Goal: Task Accomplishment & Management: Complete application form

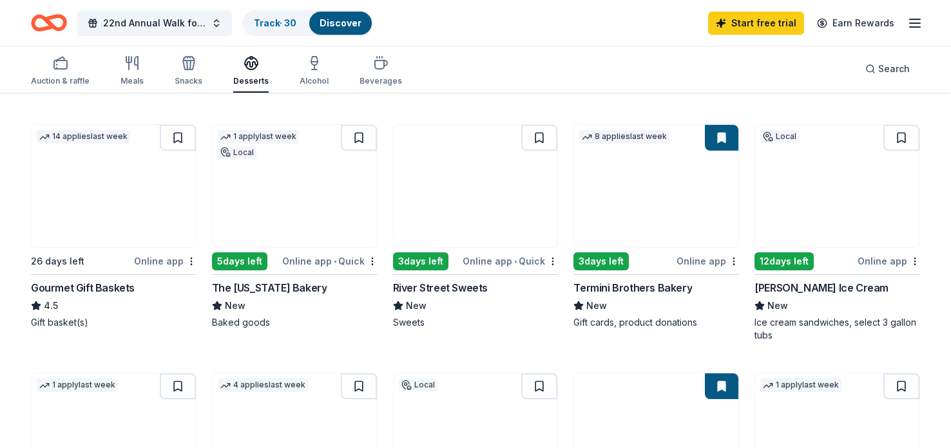
scroll to position [378, 0]
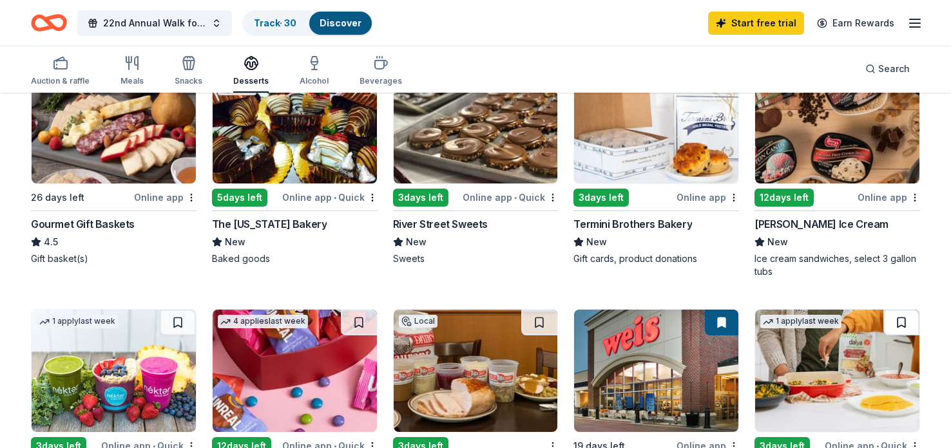
click at [884, 331] on button at bounding box center [901, 323] width 36 height 26
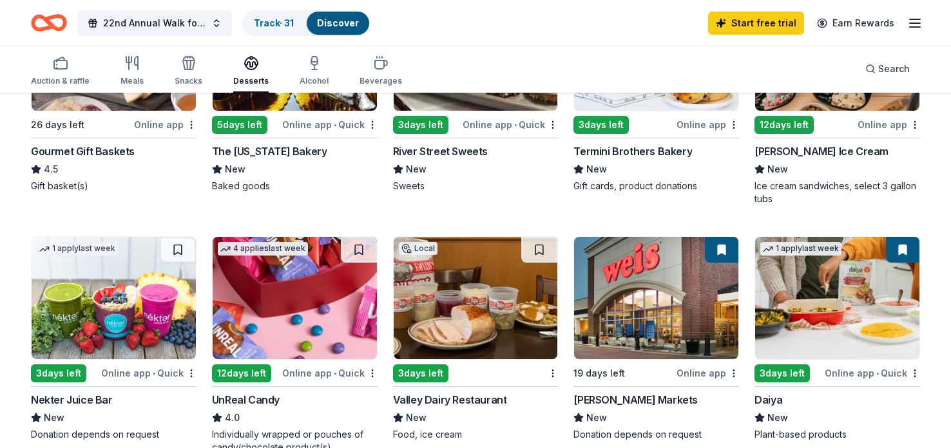
scroll to position [506, 0]
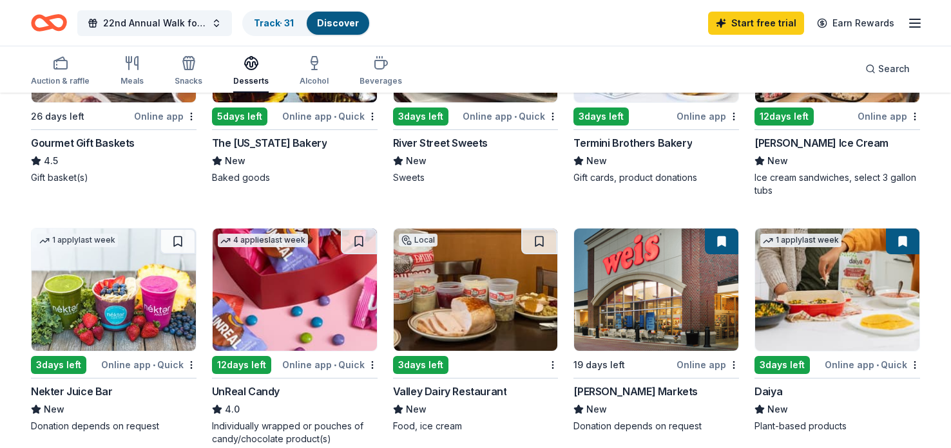
click at [906, 233] on button at bounding box center [903, 242] width 34 height 26
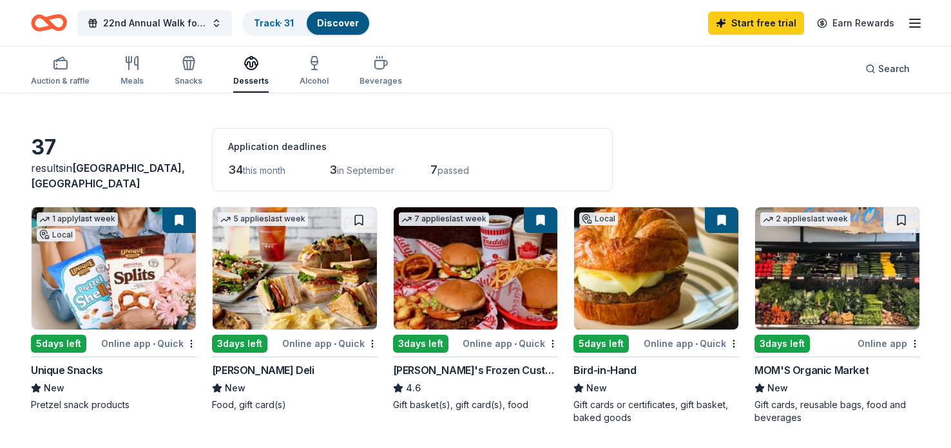
scroll to position [36, 0]
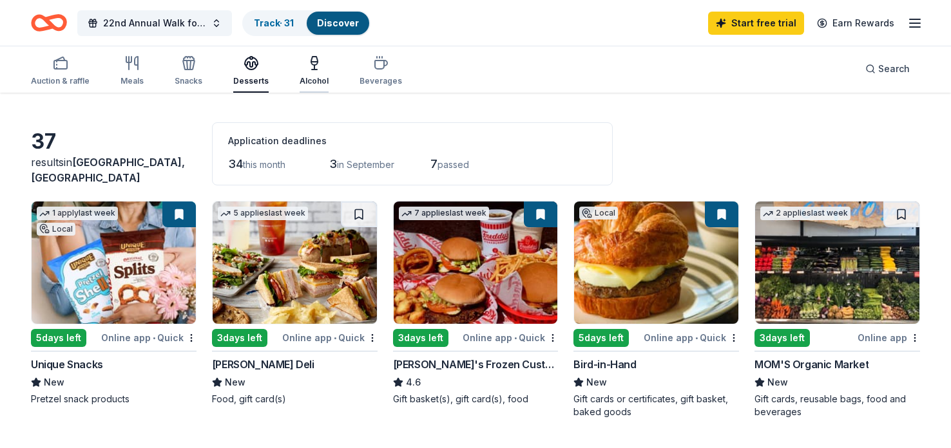
click at [315, 76] on div "Alcohol" at bounding box center [314, 81] width 29 height 10
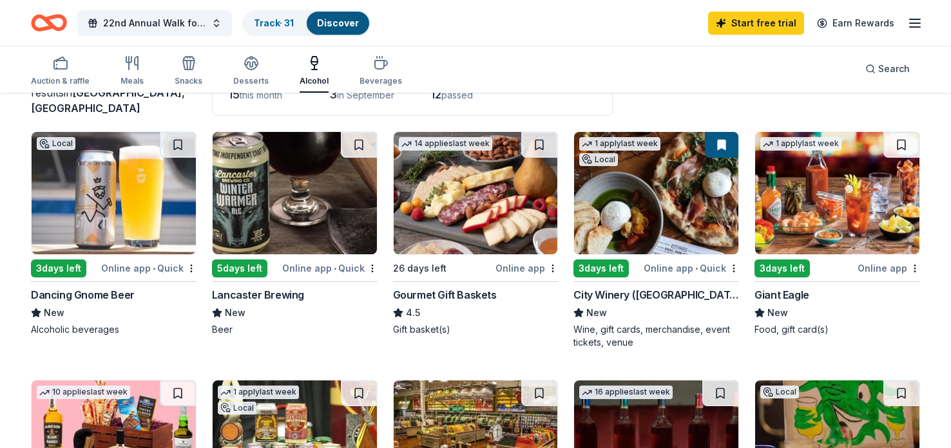
scroll to position [109, 0]
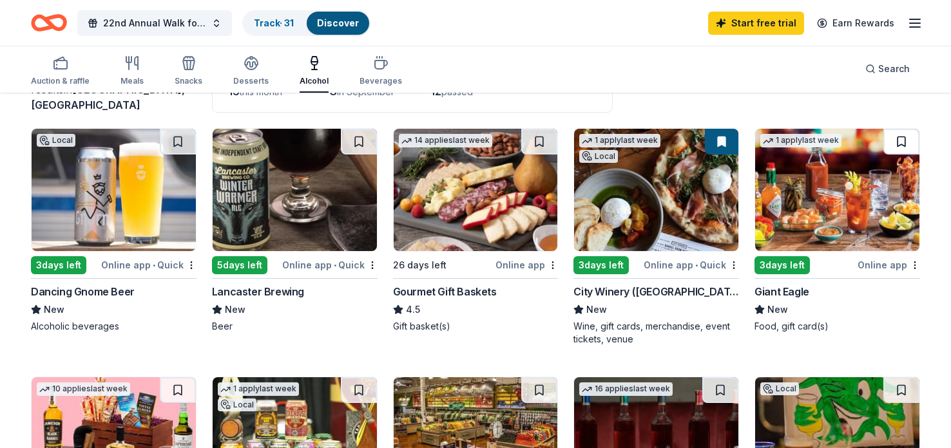
click at [897, 135] on button at bounding box center [901, 142] width 36 height 26
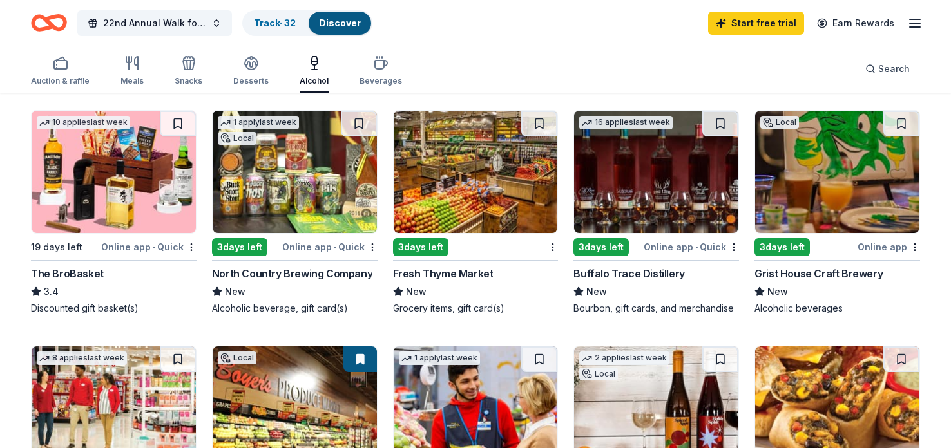
scroll to position [377, 0]
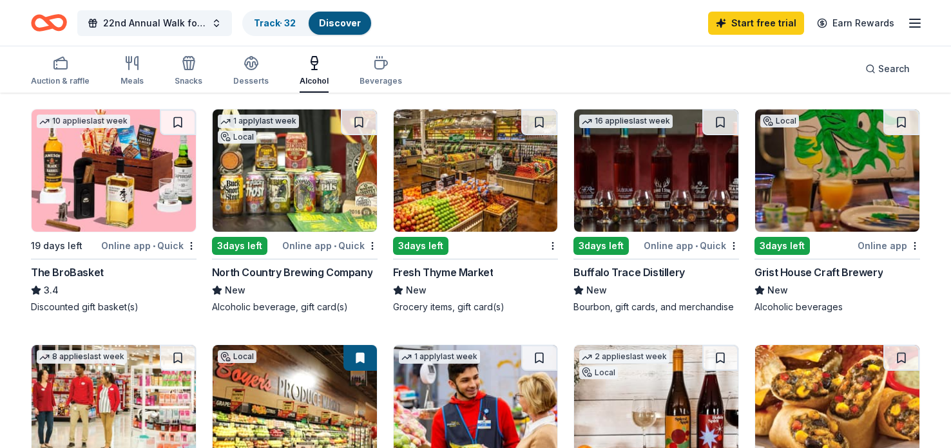
click at [334, 269] on div "North Country Brewing Company" at bounding box center [292, 272] width 160 height 15
click at [361, 124] on button at bounding box center [359, 123] width 36 height 26
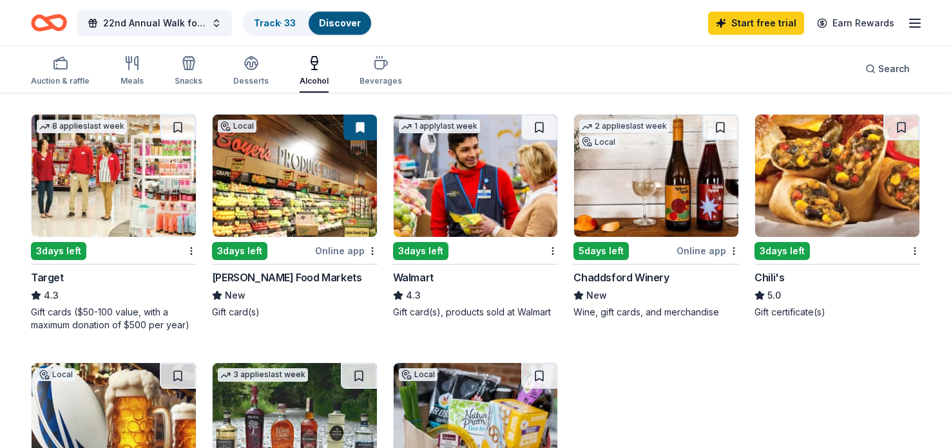
scroll to position [582, 0]
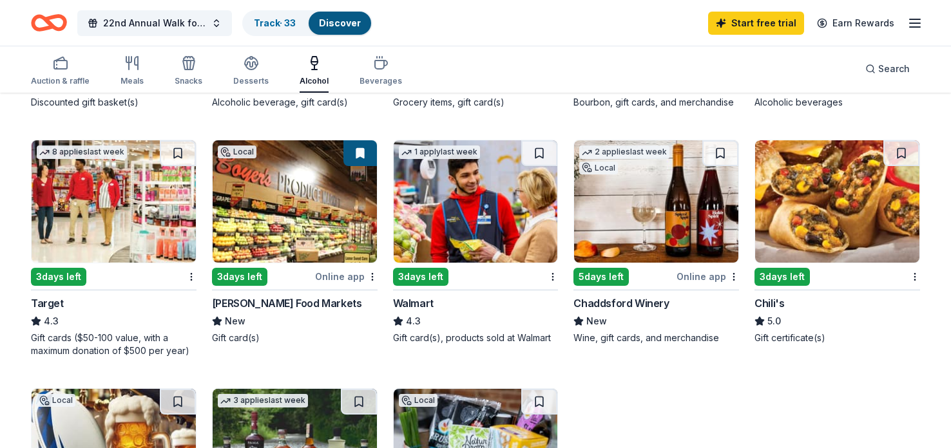
click at [662, 299] on div "Chaddsford Winery" at bounding box center [620, 303] width 95 height 15
click at [723, 151] on button at bounding box center [720, 153] width 36 height 26
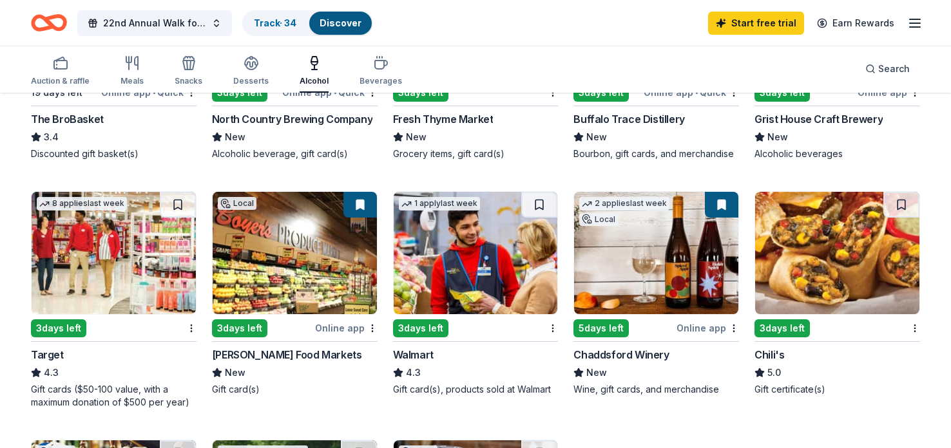
scroll to position [525, 0]
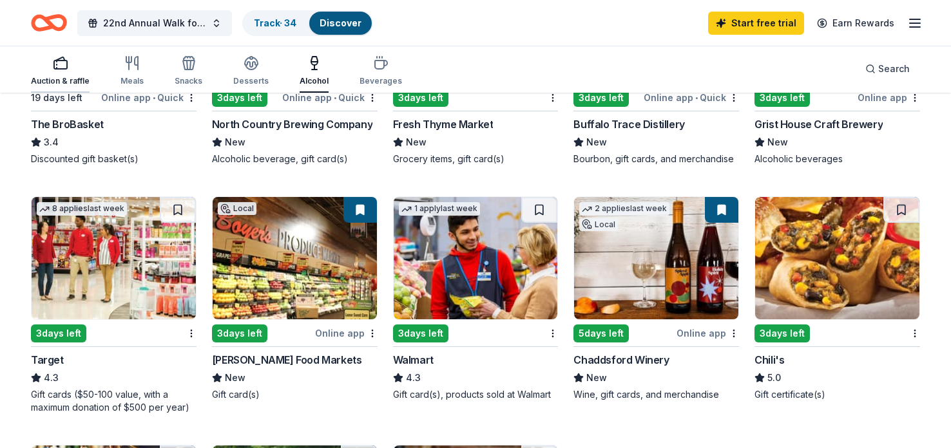
click at [53, 68] on icon "button" at bounding box center [60, 62] width 15 height 15
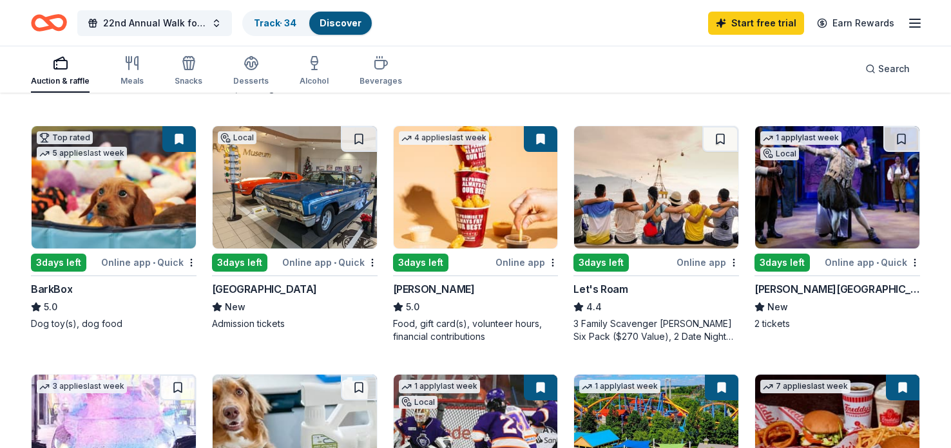
scroll to position [355, 0]
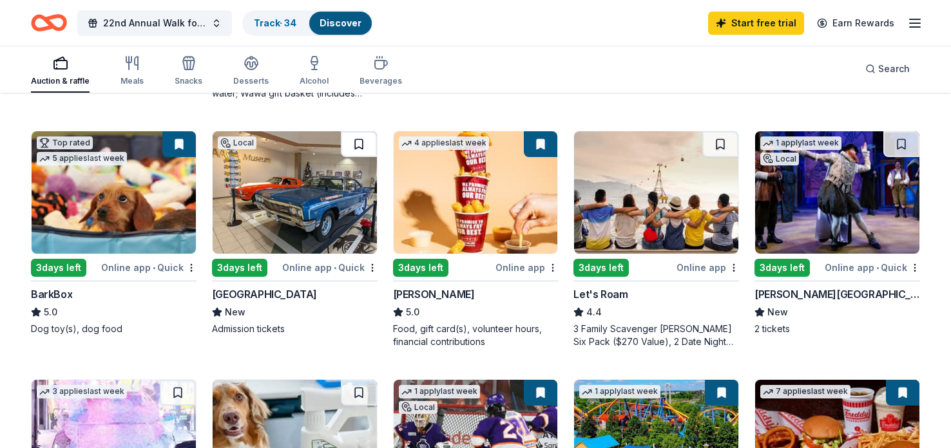
click at [355, 147] on button at bounding box center [359, 144] width 36 height 26
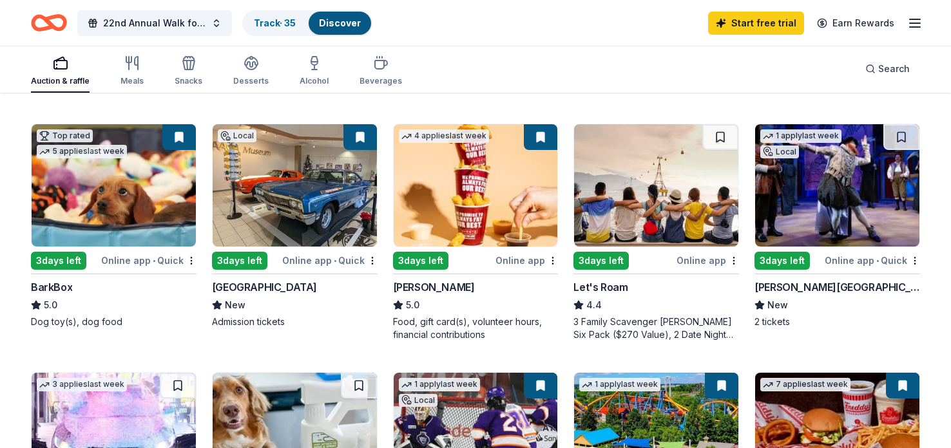
scroll to position [363, 0]
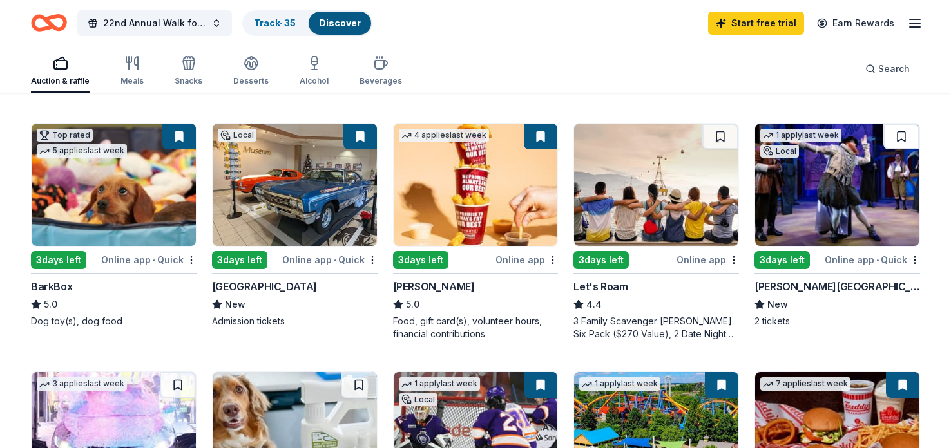
click at [903, 131] on button at bounding box center [901, 137] width 36 height 26
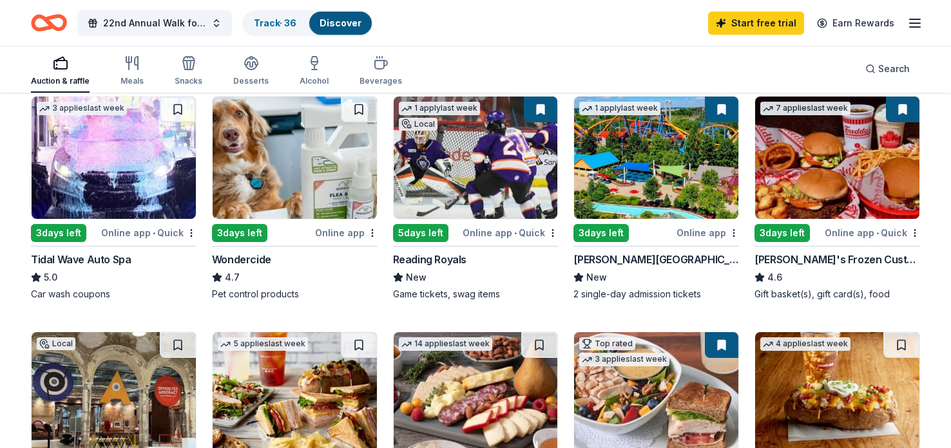
scroll to position [653, 0]
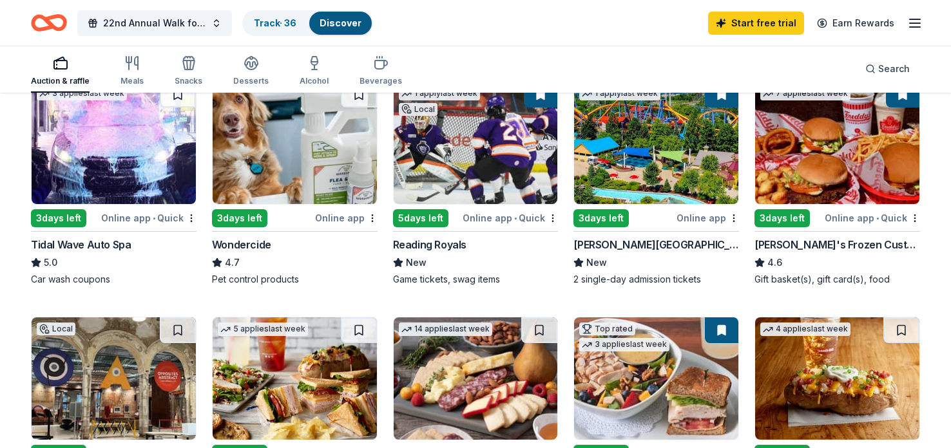
click at [269, 242] on div "Wondercide" at bounding box center [241, 244] width 59 height 15
click at [362, 98] on button at bounding box center [359, 95] width 36 height 26
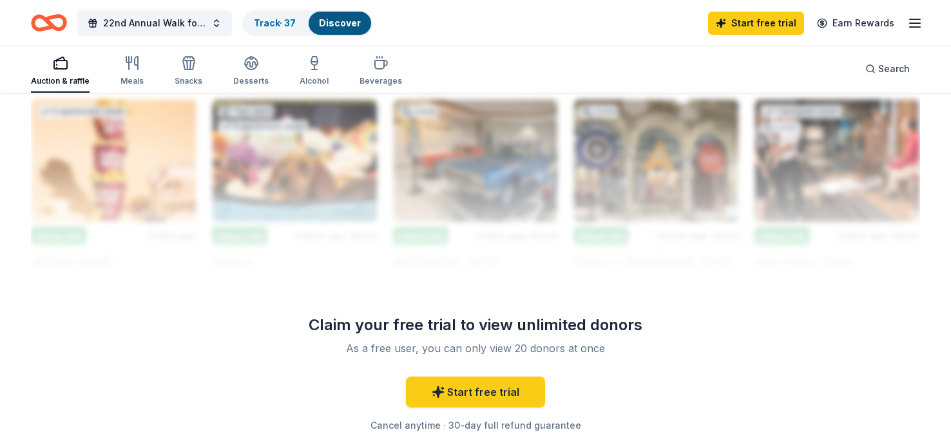
scroll to position [1141, 0]
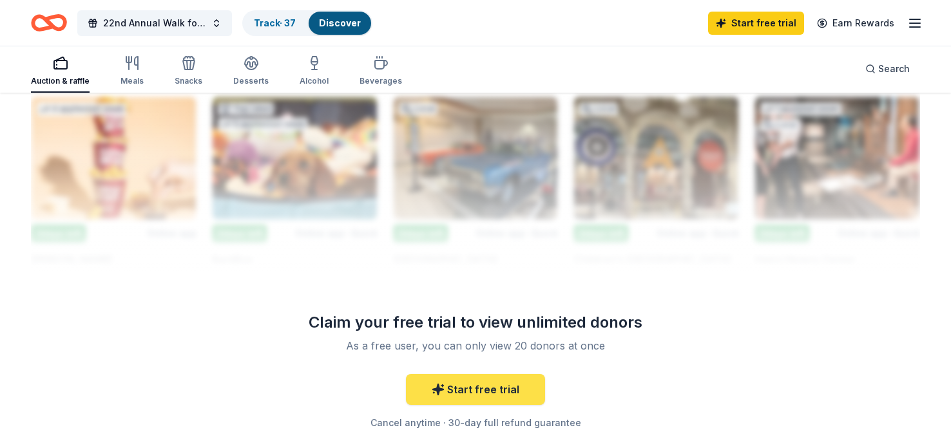
click at [508, 392] on link "Start free trial" at bounding box center [475, 389] width 139 height 31
click at [525, 389] on link "Start free trial" at bounding box center [475, 389] width 139 height 31
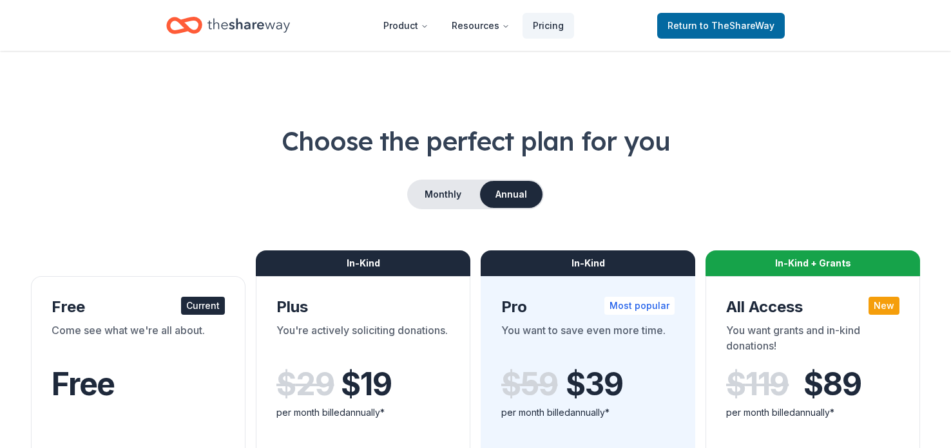
click at [525, 387] on div "$ 59 $ 39" at bounding box center [587, 385] width 173 height 36
click at [430, 187] on button "Monthly" at bounding box center [443, 194] width 69 height 27
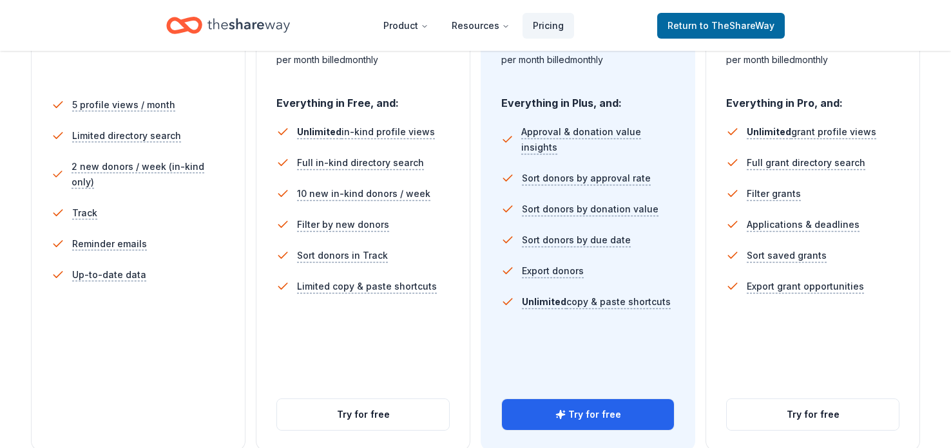
scroll to position [352, 0]
click at [610, 421] on button "Try for free" at bounding box center [588, 415] width 172 height 31
click at [606, 418] on button "Try for free" at bounding box center [588, 415] width 172 height 31
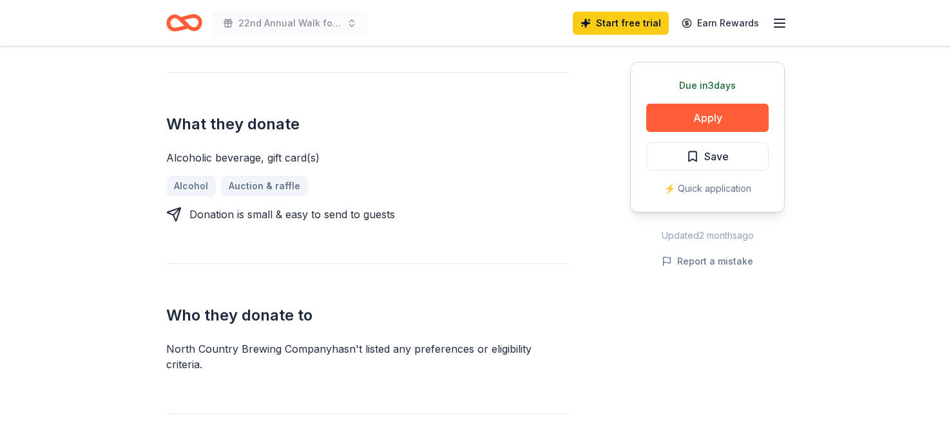
scroll to position [494, 0]
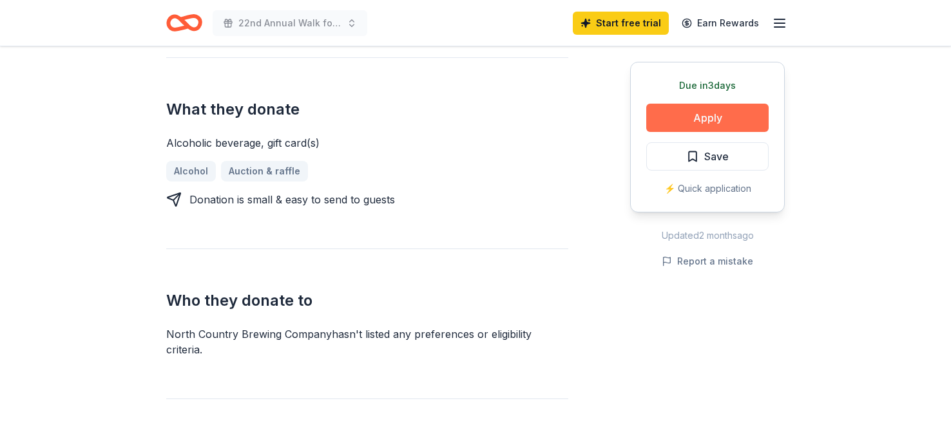
click at [733, 122] on button "Apply" at bounding box center [707, 118] width 122 height 28
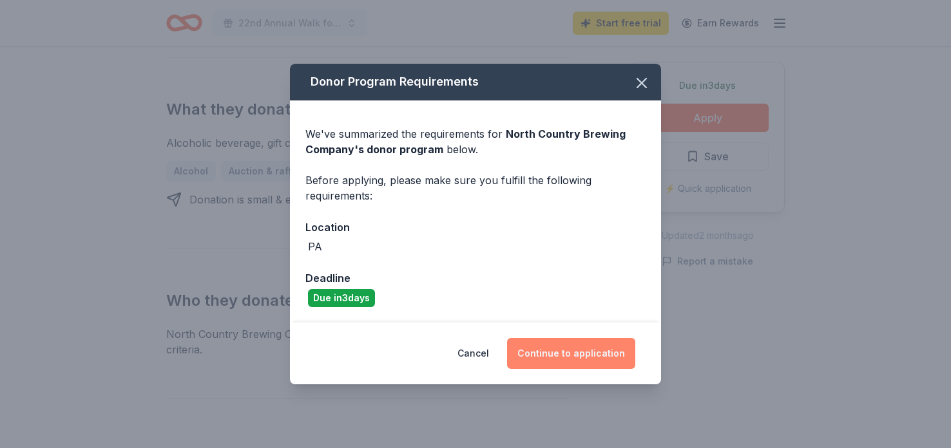
click at [575, 364] on button "Continue to application" at bounding box center [571, 353] width 128 height 31
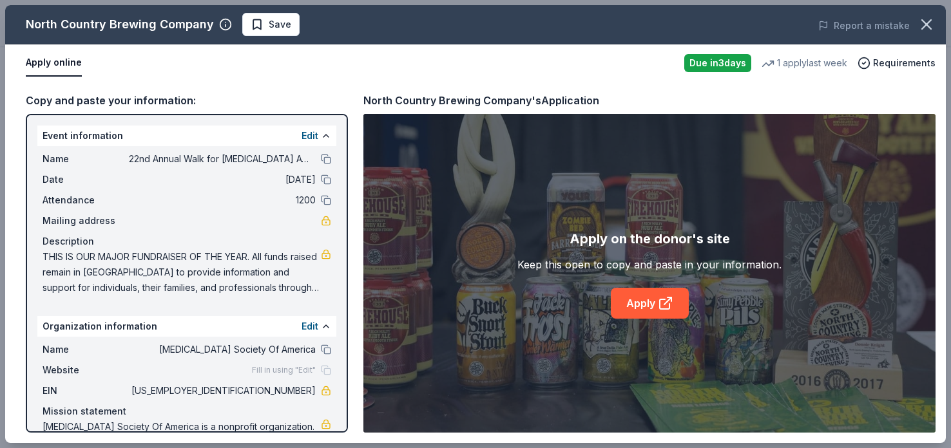
scroll to position [33, 0]
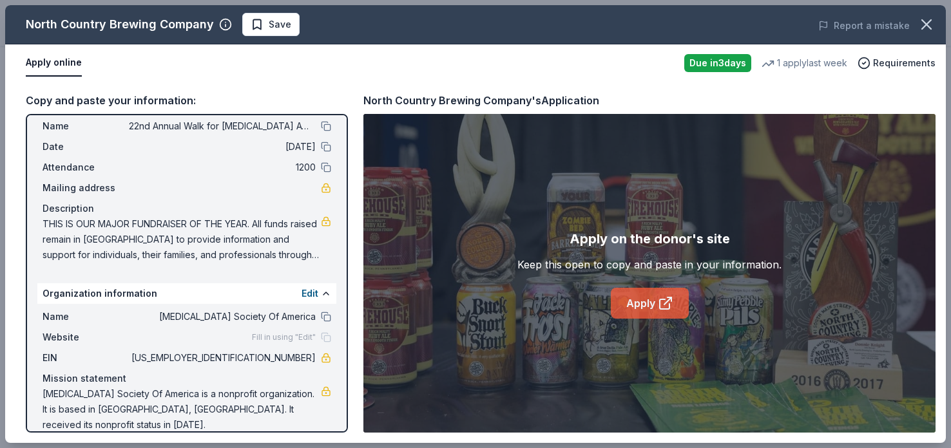
click at [650, 296] on link "Apply" at bounding box center [650, 303] width 78 height 31
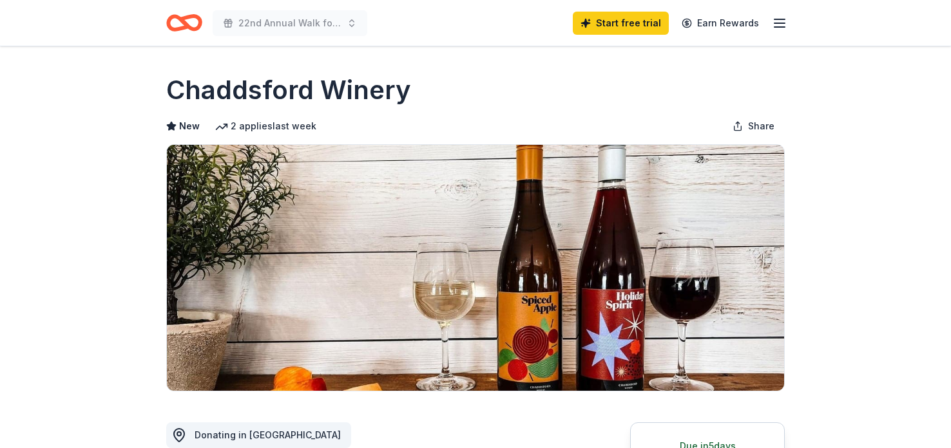
scroll to position [304, 0]
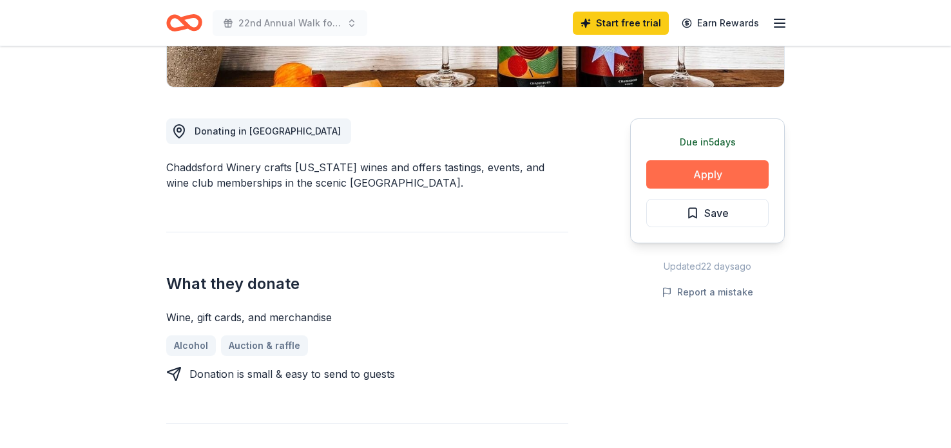
click at [717, 175] on button "Apply" at bounding box center [707, 174] width 122 height 28
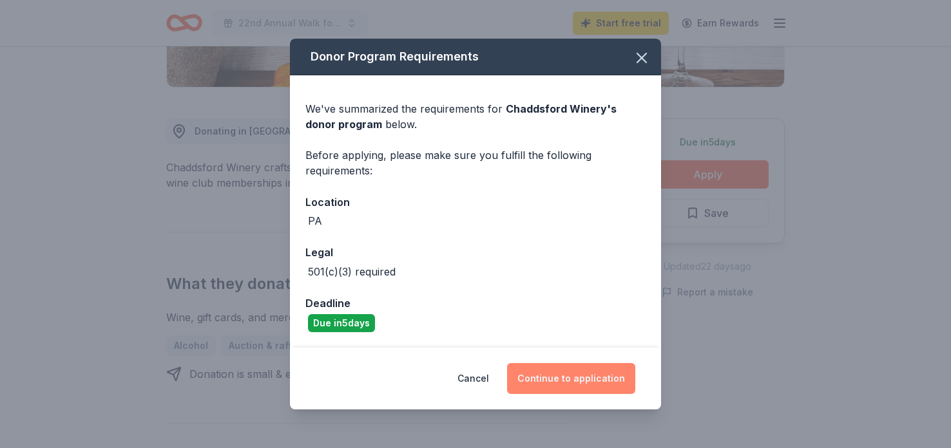
click at [579, 390] on button "Continue to application" at bounding box center [571, 378] width 128 height 31
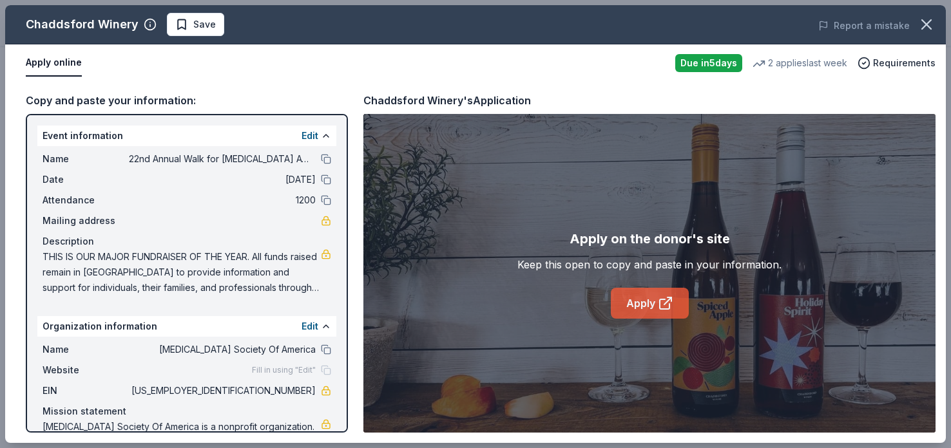
click at [638, 302] on link "Apply" at bounding box center [650, 303] width 78 height 31
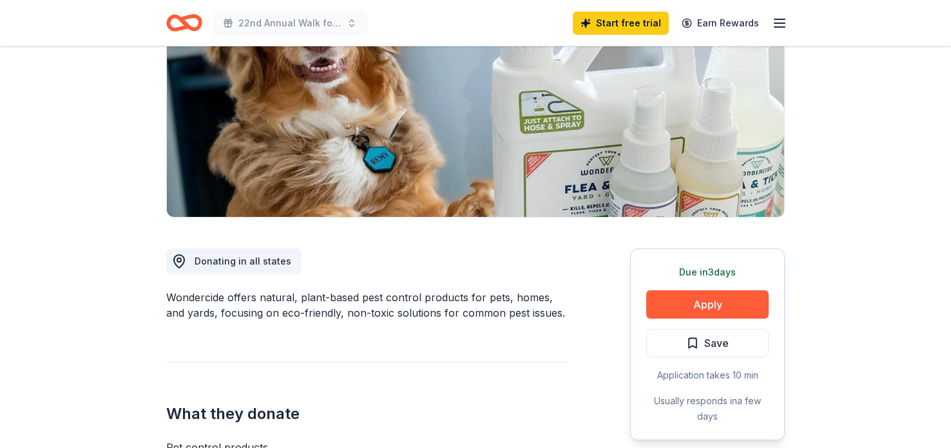
scroll to position [173, 0]
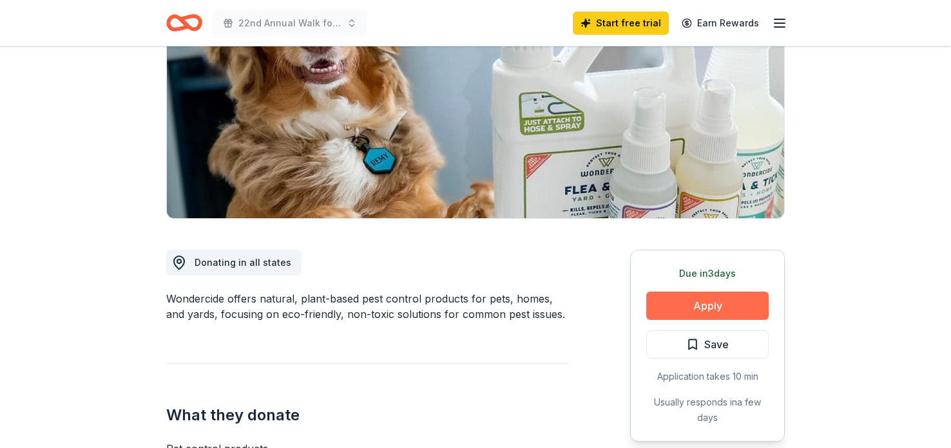
click at [729, 306] on button "Apply" at bounding box center [707, 306] width 122 height 28
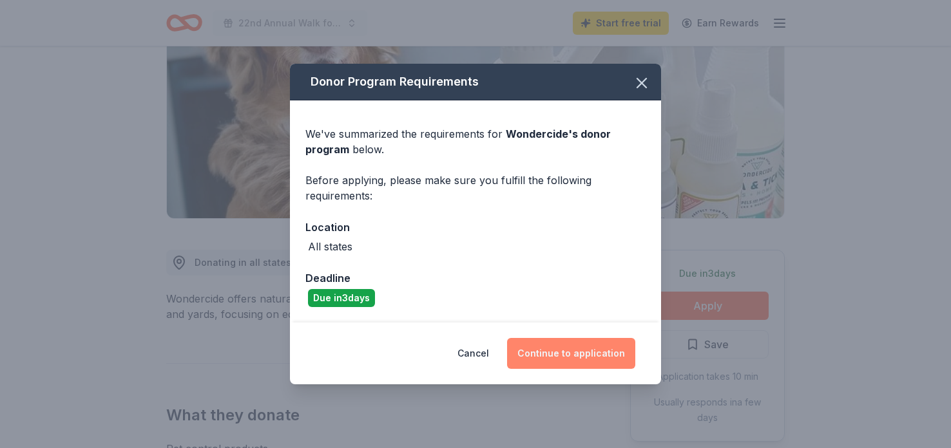
click at [595, 359] on button "Continue to application" at bounding box center [571, 353] width 128 height 31
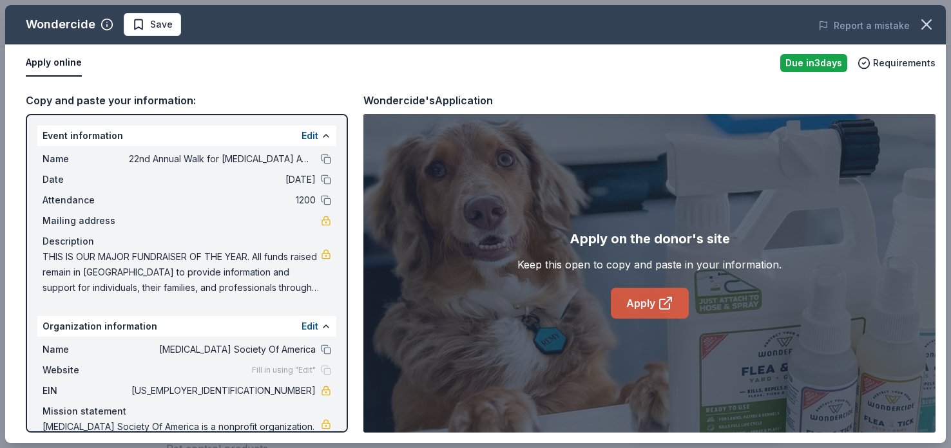
click at [631, 301] on link "Apply" at bounding box center [650, 303] width 78 height 31
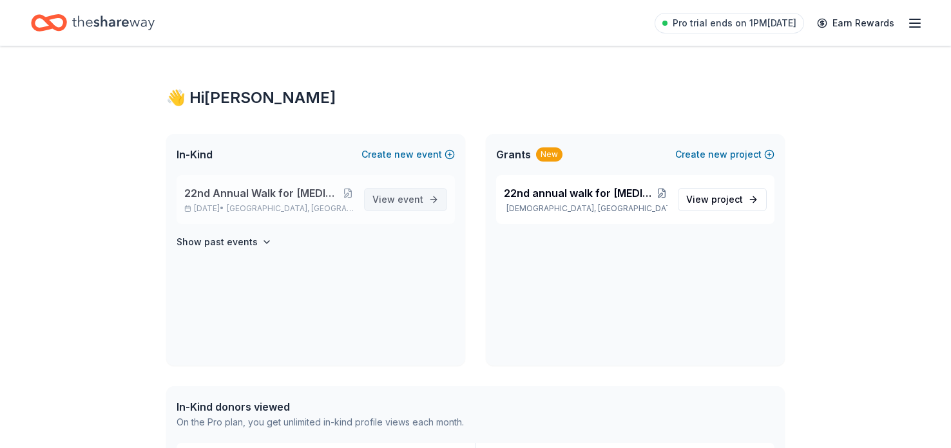
click at [409, 201] on span "event" at bounding box center [411, 199] width 26 height 11
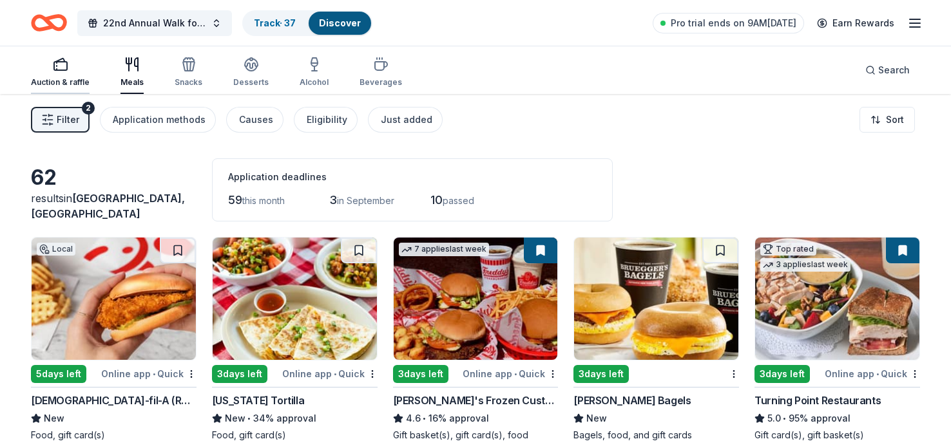
click at [59, 70] on rect "button" at bounding box center [60, 66] width 13 height 8
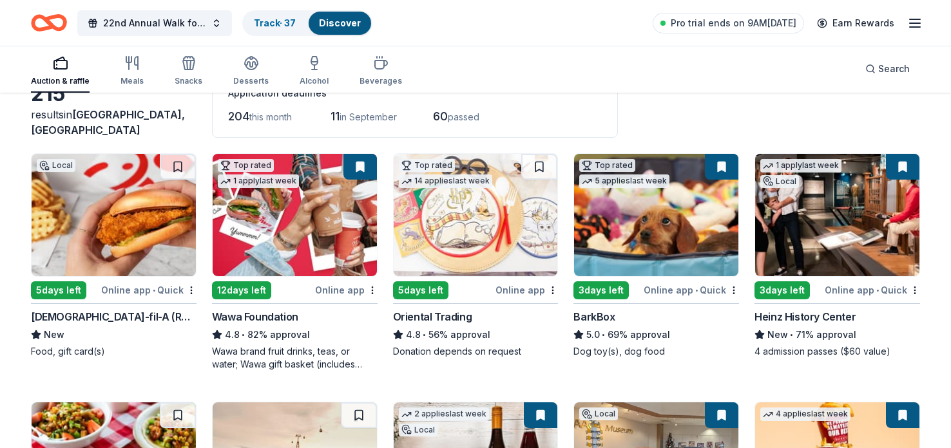
scroll to position [82, 0]
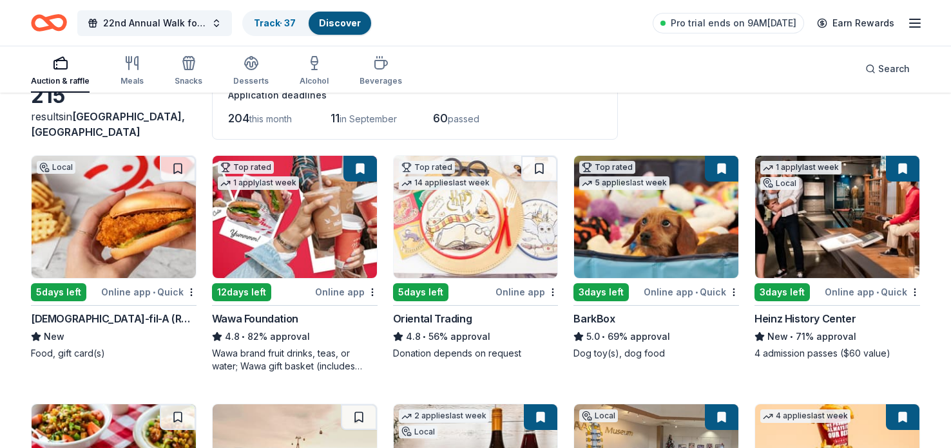
click at [443, 296] on div "5 days left" at bounding box center [420, 293] width 55 height 18
click at [175, 173] on button at bounding box center [178, 169] width 36 height 26
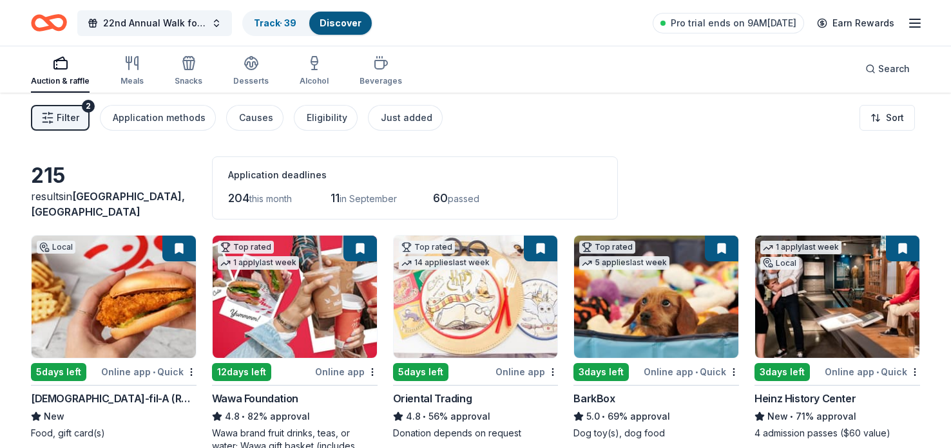
scroll to position [0, 0]
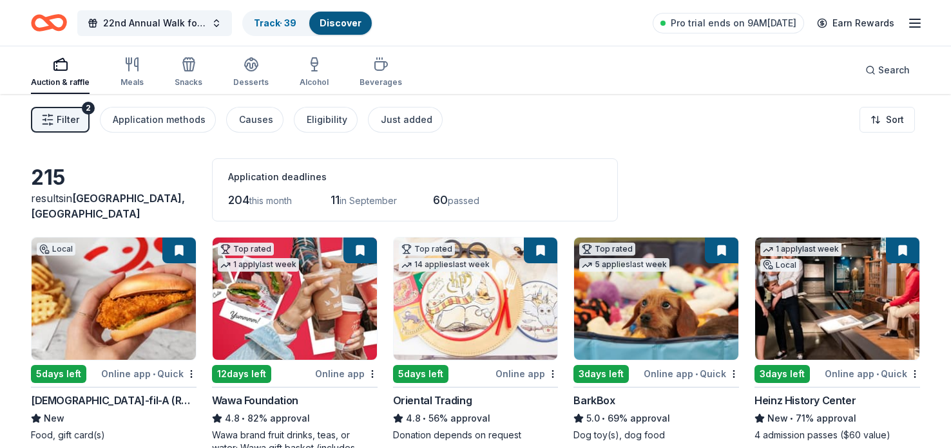
click at [242, 203] on span "204" at bounding box center [238, 200] width 21 height 14
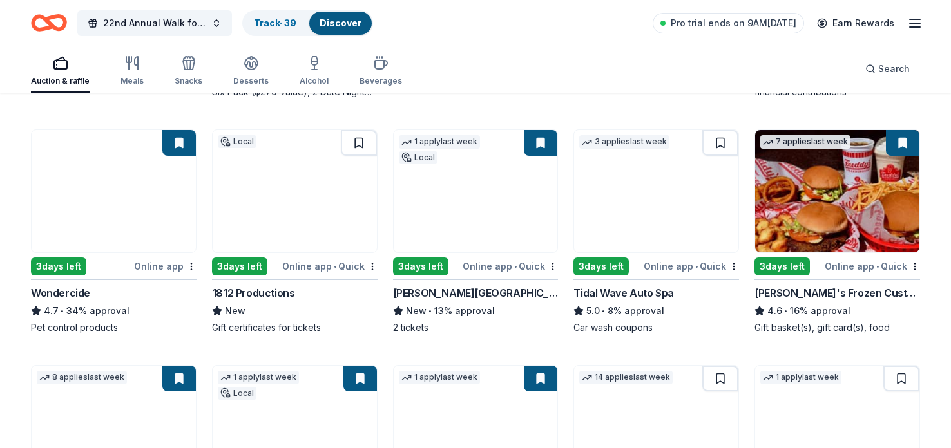
scroll to position [606, 0]
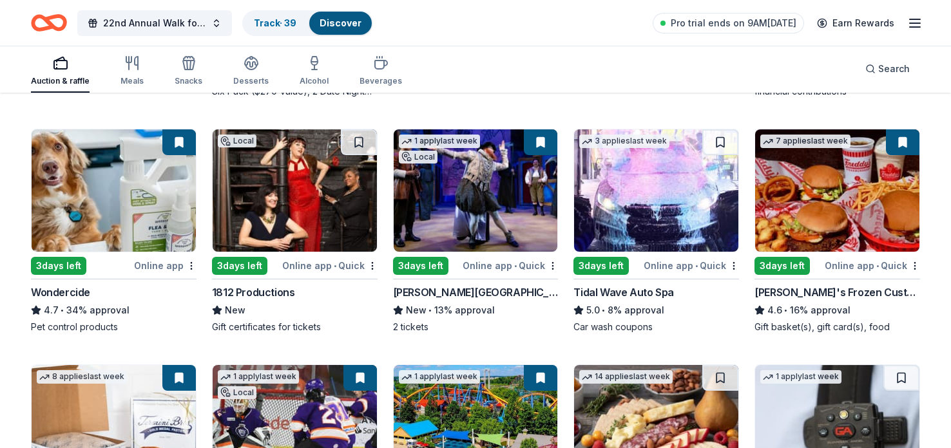
click at [247, 269] on div "3 days left" at bounding box center [239, 266] width 55 height 18
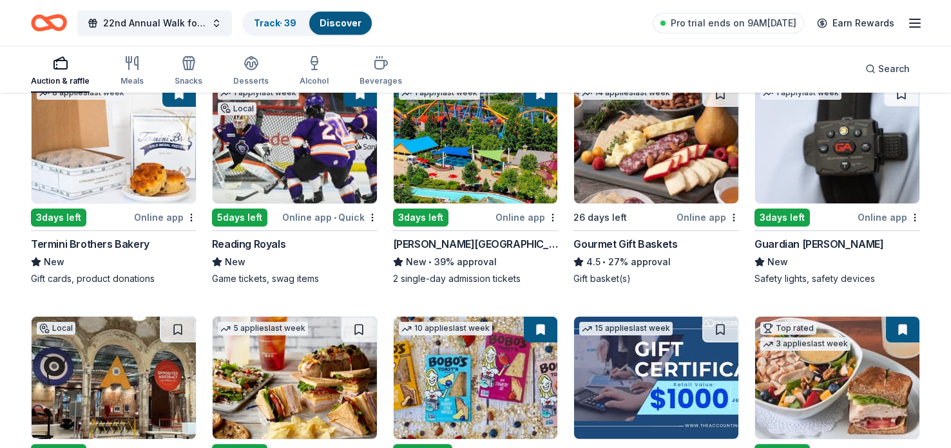
scroll to position [862, 0]
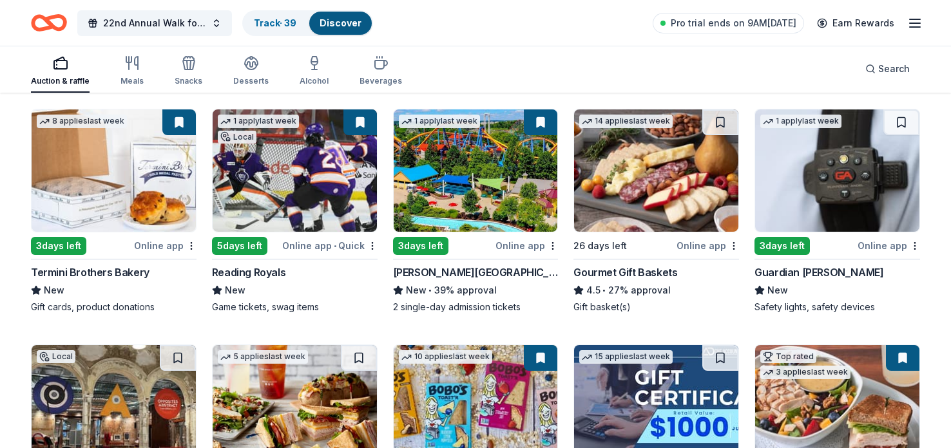
click at [785, 253] on div "3 days left" at bounding box center [782, 246] width 55 height 18
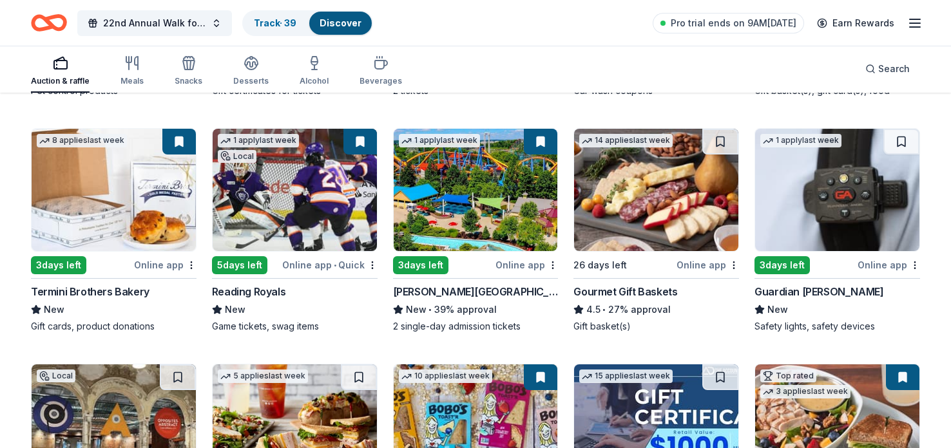
scroll to position [841, 0]
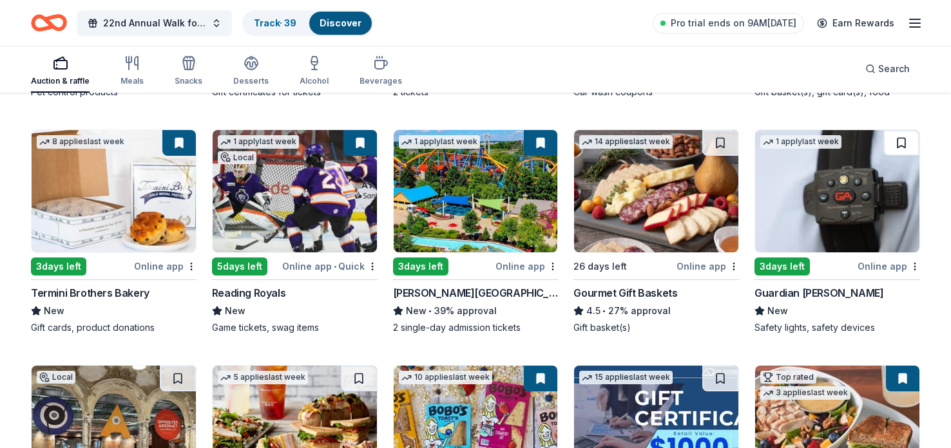
click at [898, 145] on button at bounding box center [901, 143] width 36 height 26
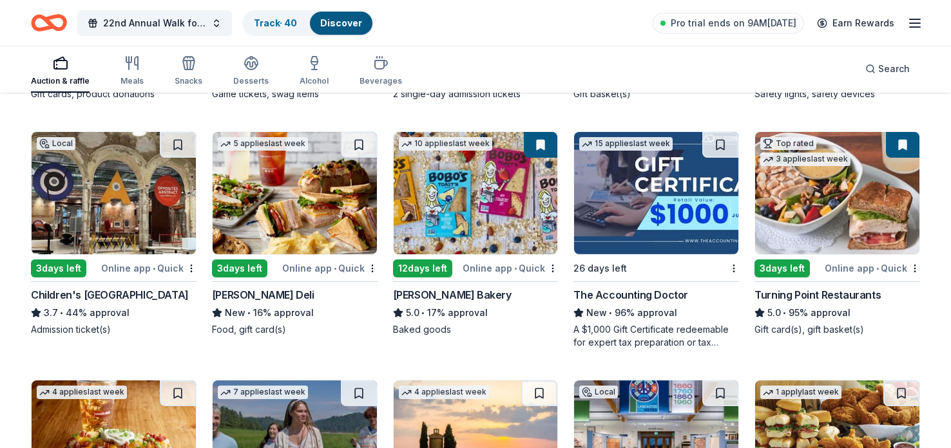
scroll to position [1075, 0]
click at [443, 265] on div "12 days left" at bounding box center [422, 269] width 59 height 18
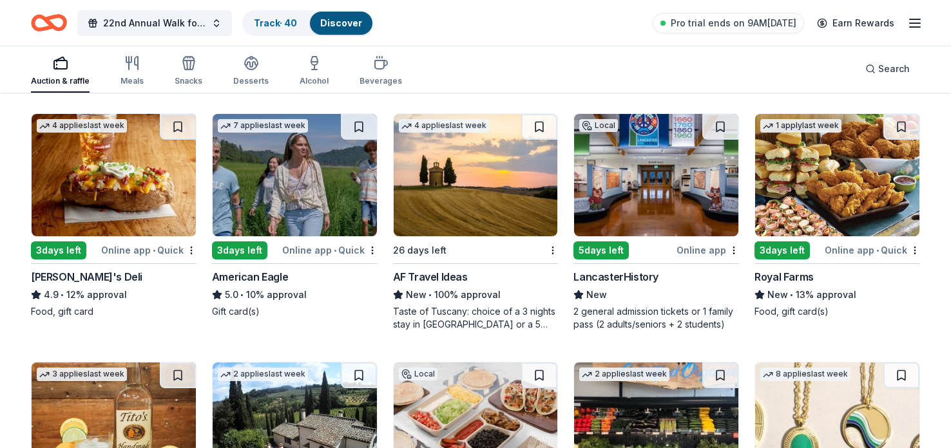
scroll to position [1341, 0]
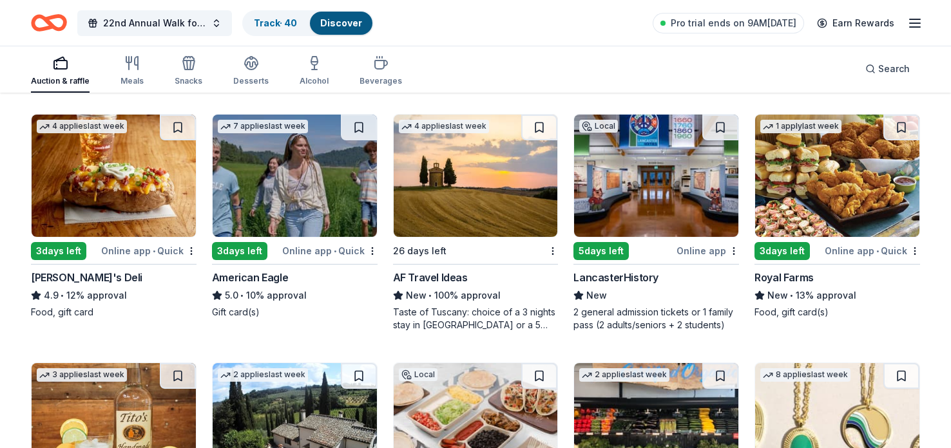
click at [604, 261] on div "Local 5 days left Online app LancasterHistory New 2 general admission tickets o…" at bounding box center [656, 223] width 166 height 218
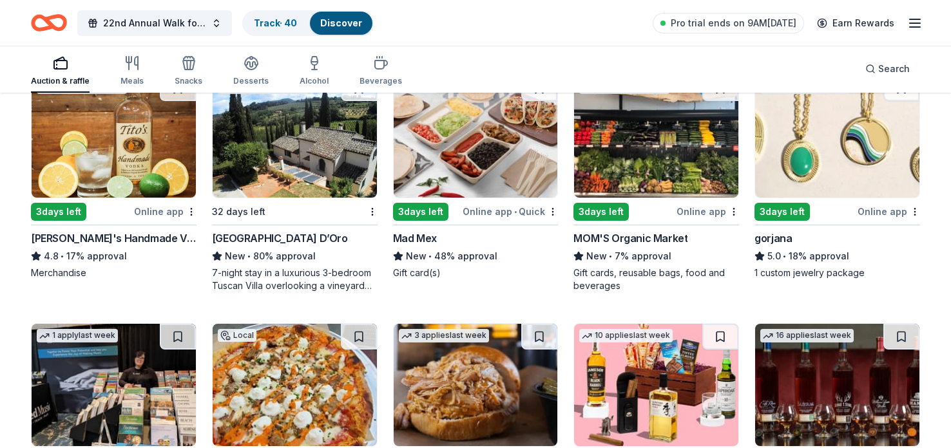
scroll to position [1624, 0]
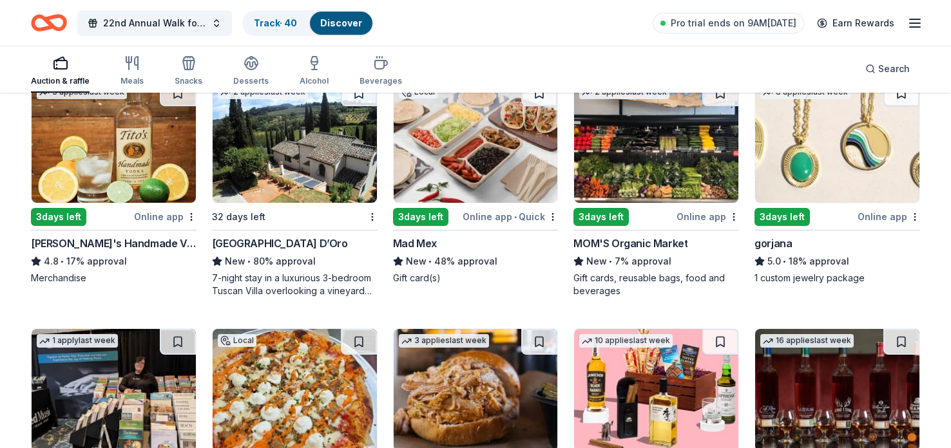
click at [798, 215] on div "3 days left" at bounding box center [782, 217] width 55 height 18
click at [902, 97] on button at bounding box center [901, 94] width 36 height 26
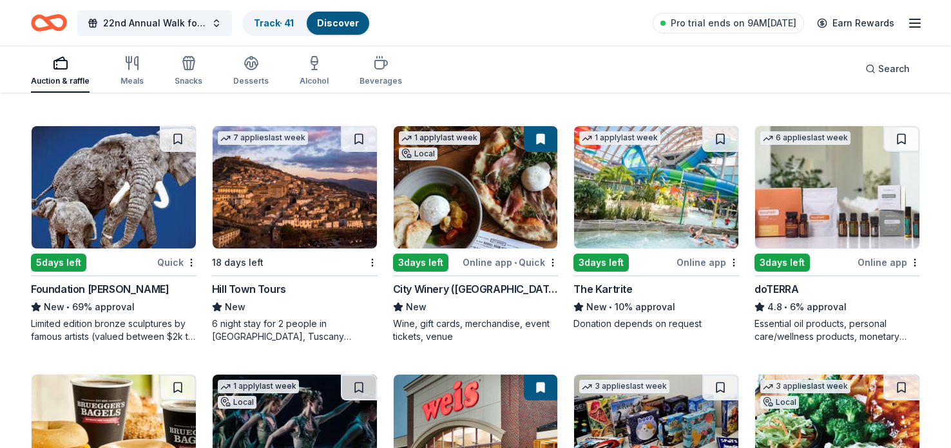
scroll to position [2564, 0]
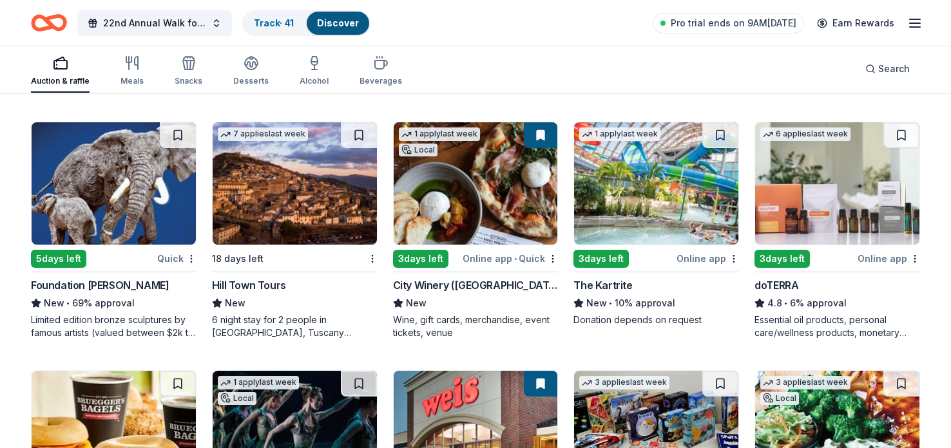
click at [71, 250] on div "5 days left" at bounding box center [58, 259] width 55 height 18
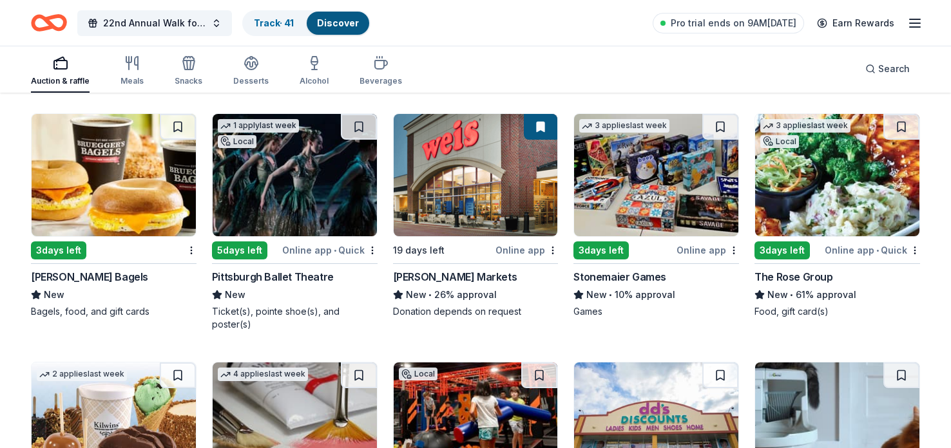
scroll to position [2820, 0]
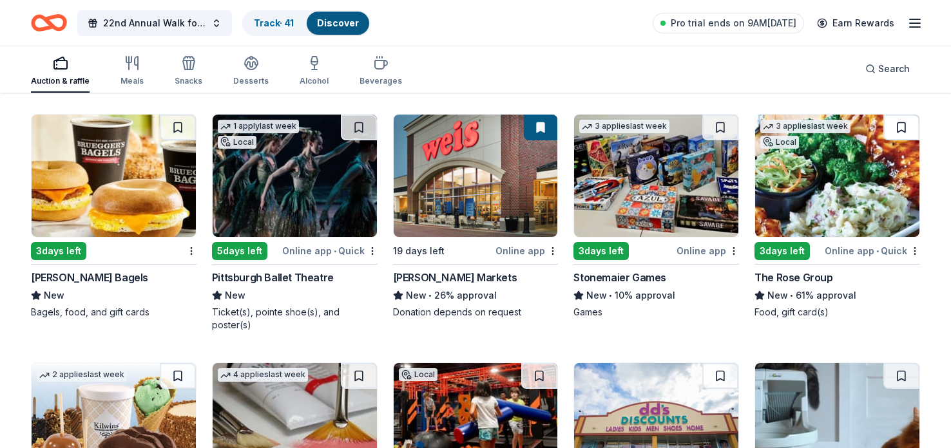
click at [905, 122] on button at bounding box center [901, 128] width 36 height 26
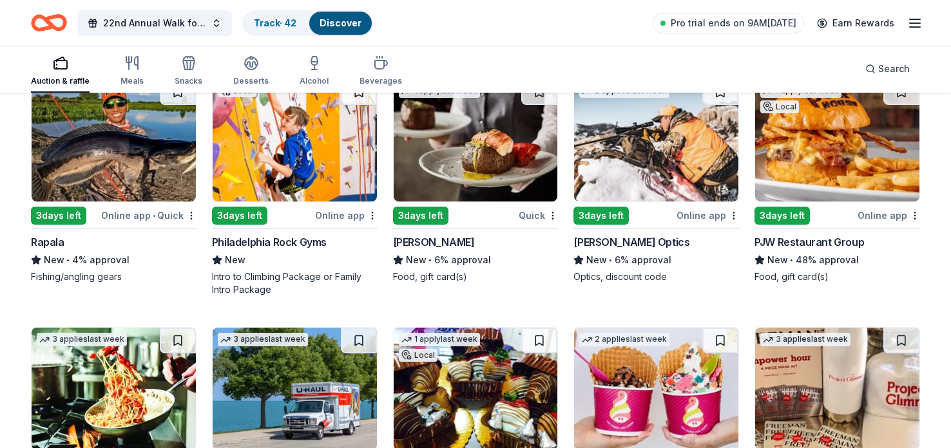
scroll to position [4360, 0]
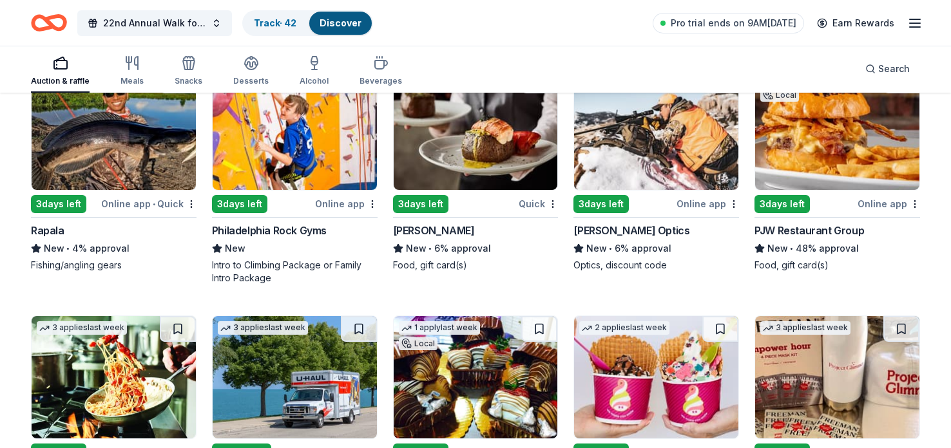
click at [235, 188] on div "Local 3 days left Online app Philadelphia Rock Gyms New Intro to Climbing Packa…" at bounding box center [295, 176] width 166 height 218
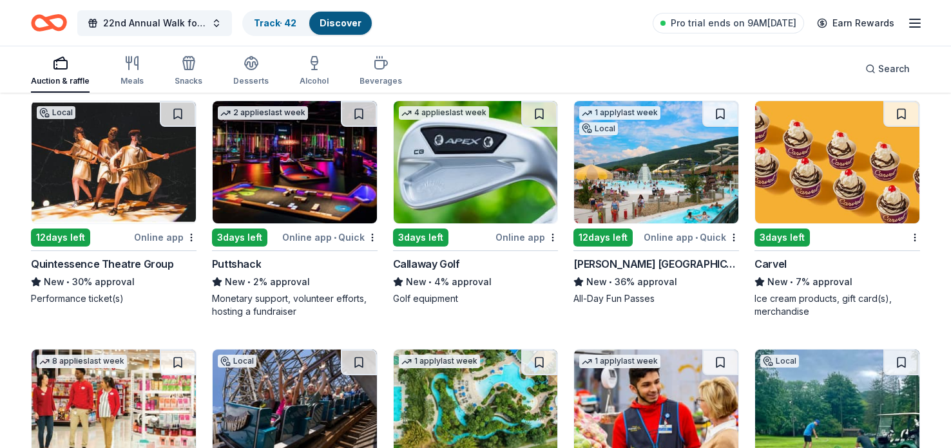
scroll to position [5520, 0]
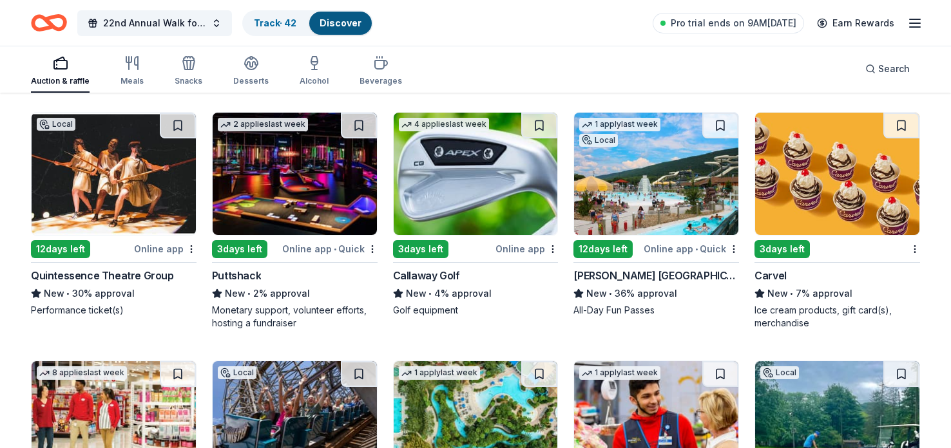
click at [623, 245] on div "12 days left" at bounding box center [602, 249] width 59 height 18
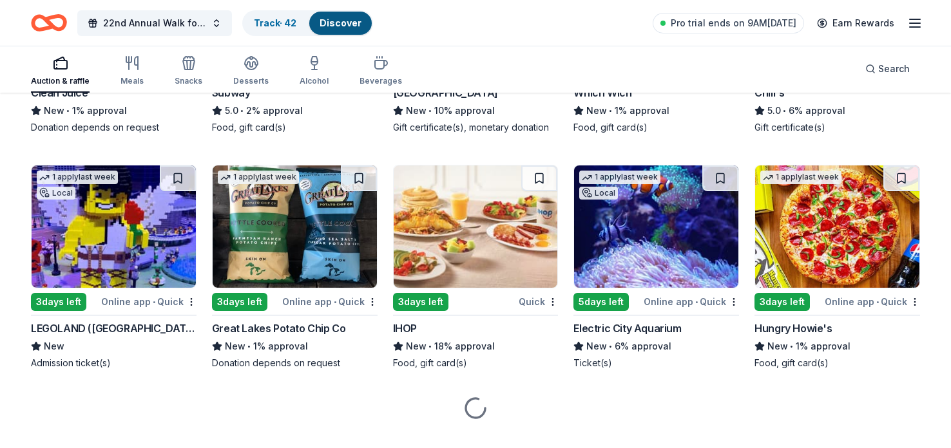
scroll to position [6219, 0]
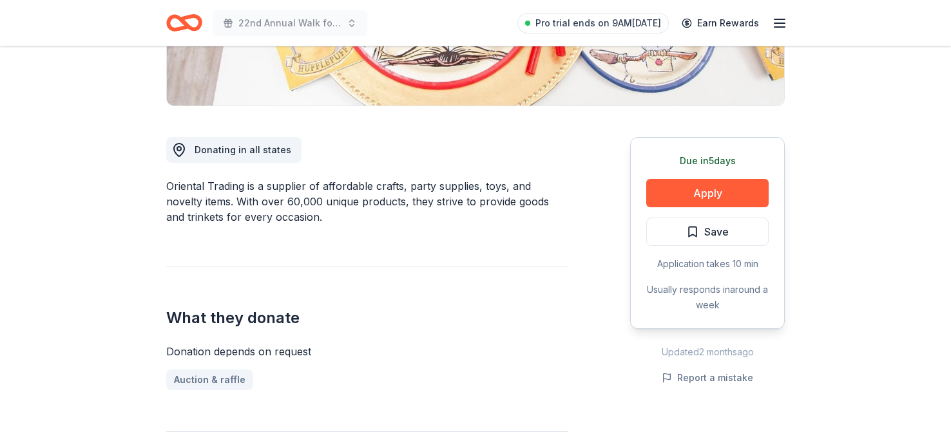
scroll to position [289, 0]
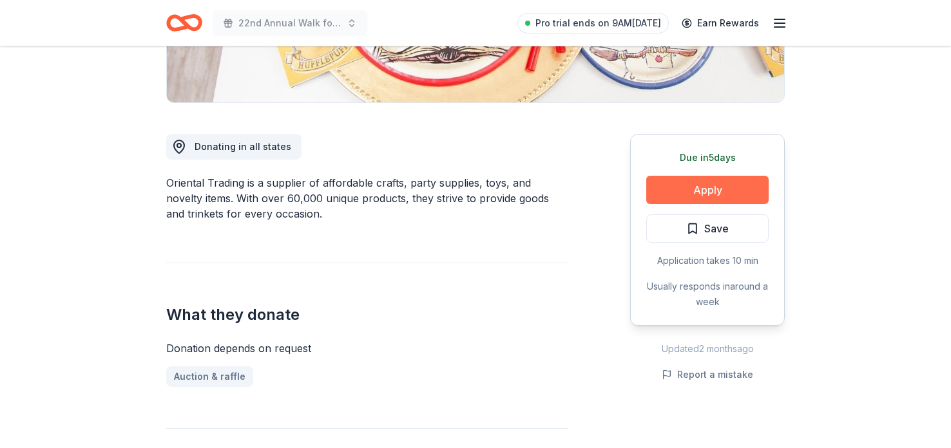
click at [728, 182] on button "Apply" at bounding box center [707, 190] width 122 height 28
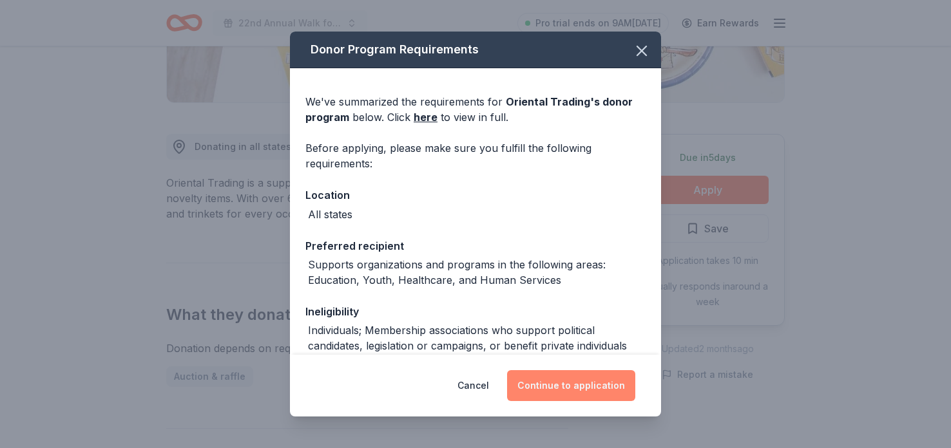
click at [623, 387] on button "Continue to application" at bounding box center [571, 386] width 128 height 31
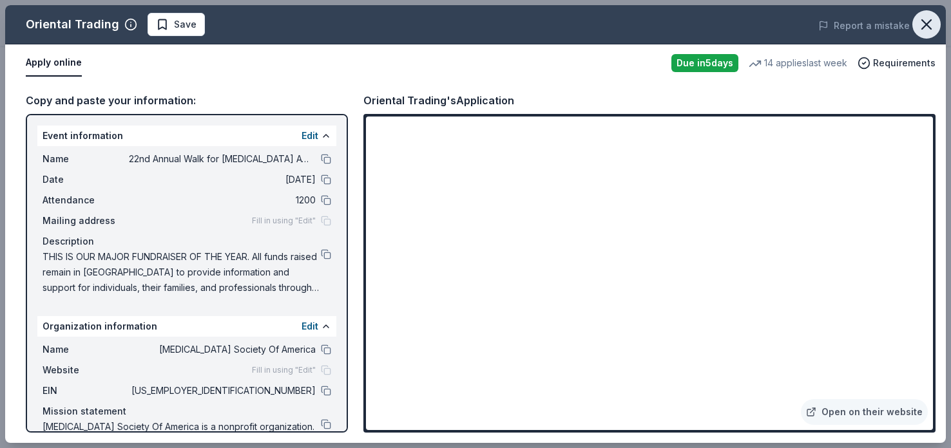
click at [930, 27] on icon "button" at bounding box center [926, 24] width 9 height 9
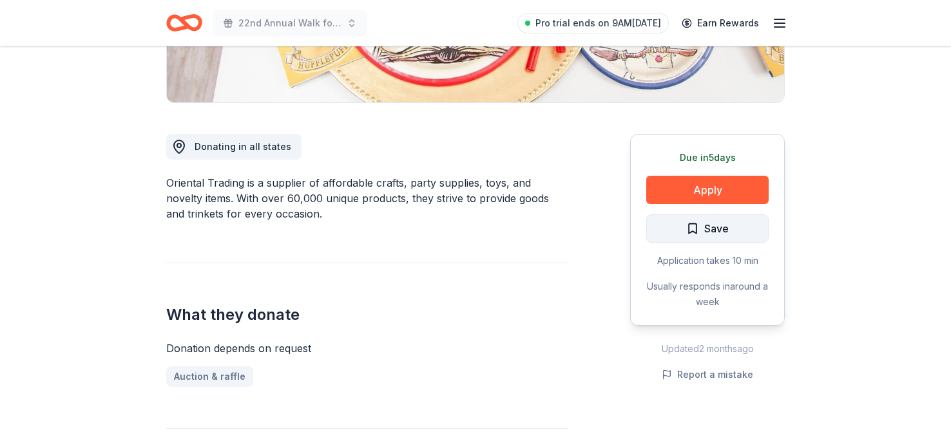
click at [711, 238] on button "Save" at bounding box center [707, 229] width 122 height 28
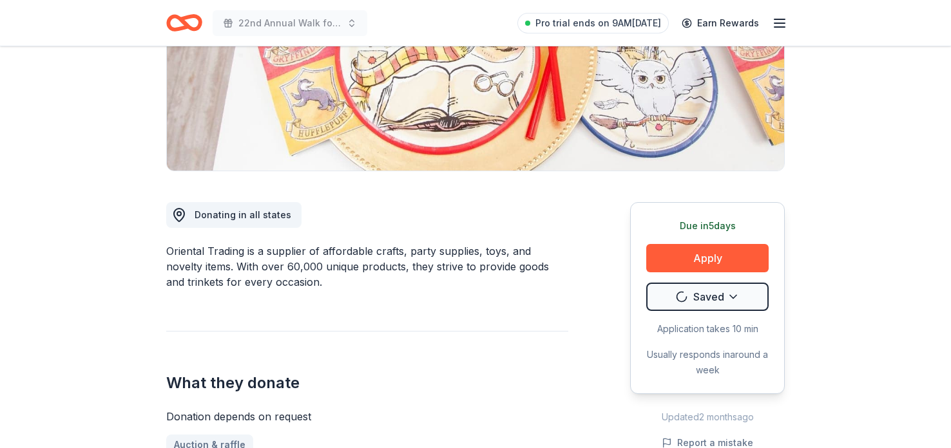
scroll to position [0, 0]
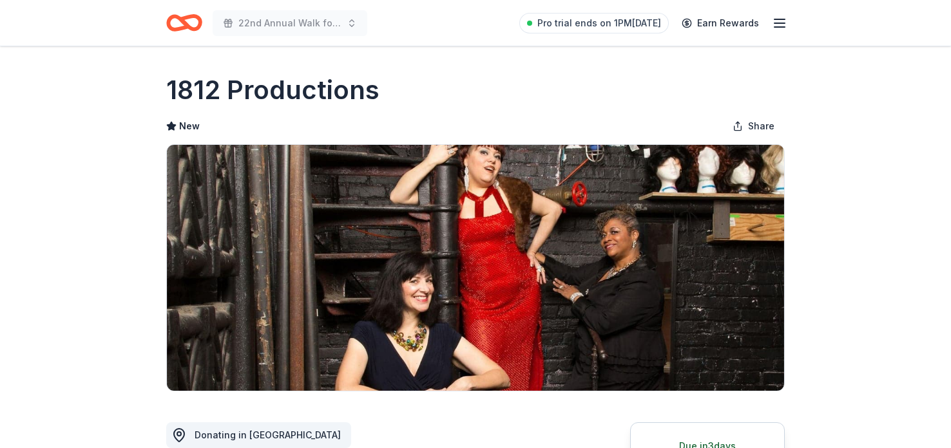
scroll to position [202, 0]
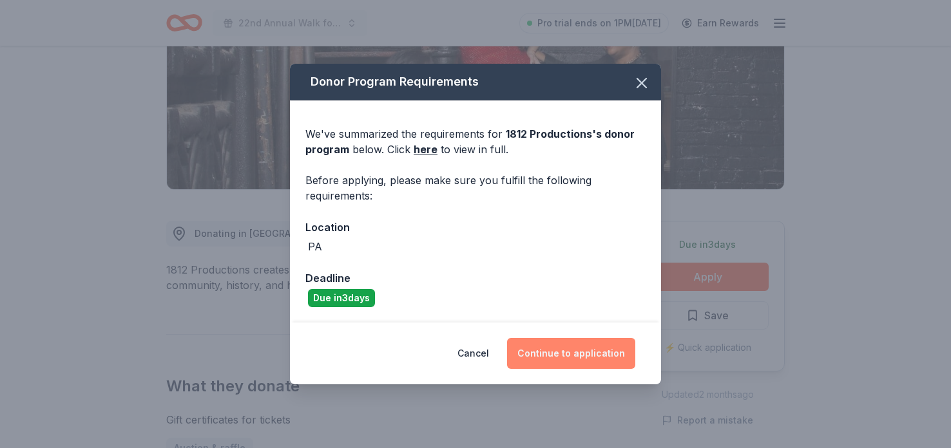
click at [597, 357] on button "Continue to application" at bounding box center [571, 353] width 128 height 31
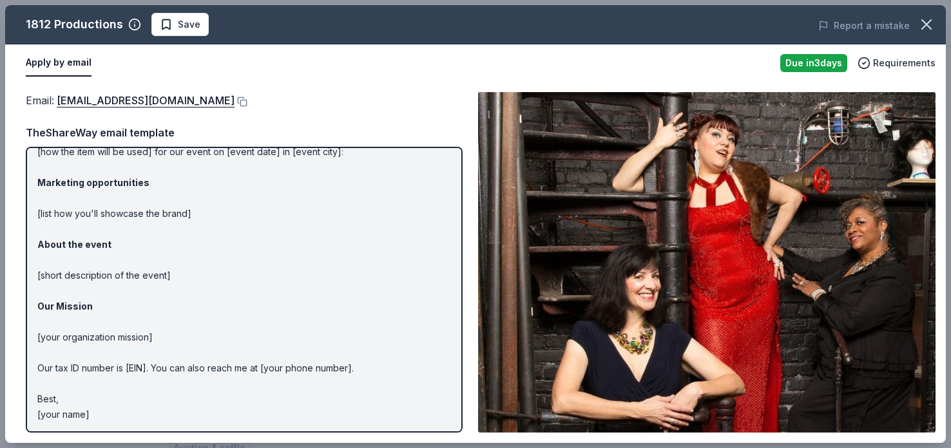
scroll to position [0, 0]
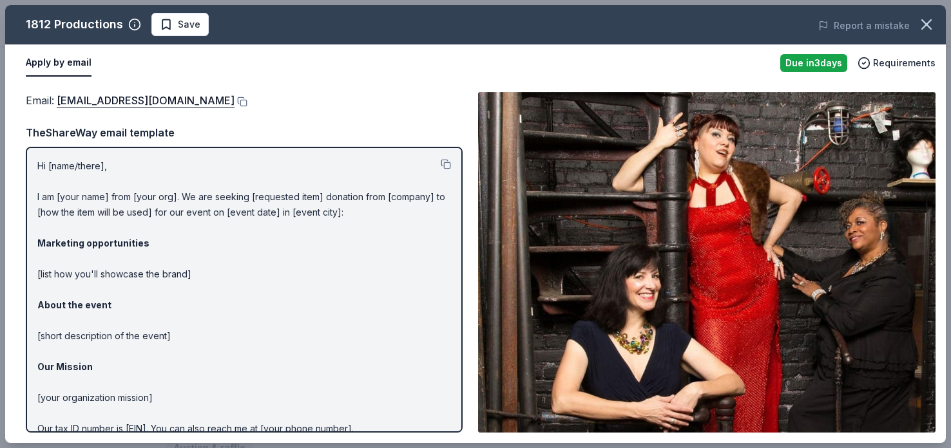
click at [54, 203] on p "Hi [name/there], I am [your name] from [your org]. We are seeking [requested it…" at bounding box center [244, 321] width 414 height 325
click at [924, 26] on icon "button" at bounding box center [926, 24] width 9 height 9
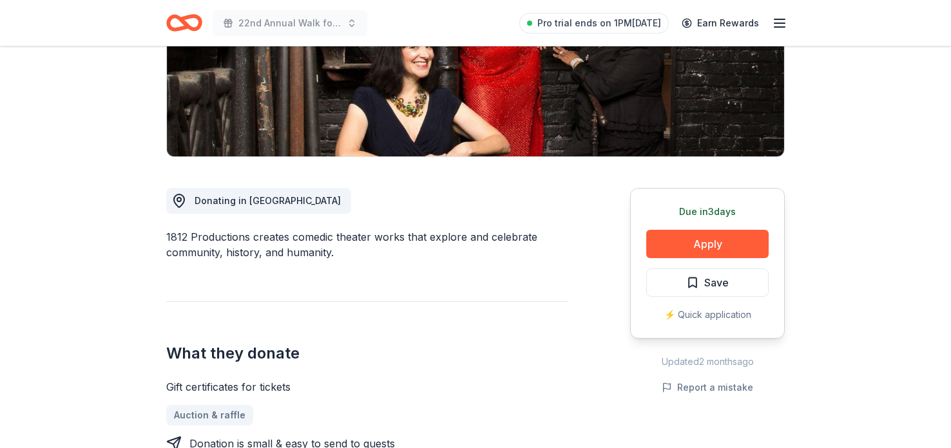
scroll to position [206, 0]
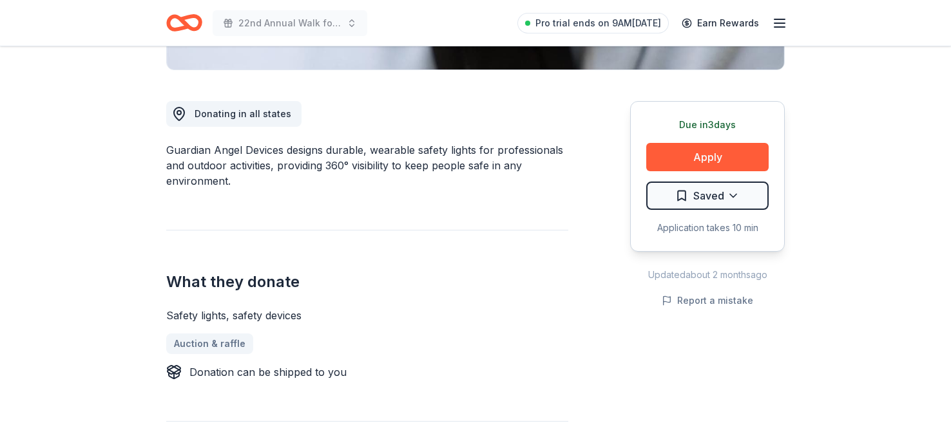
scroll to position [321, 0]
click at [738, 154] on button "Apply" at bounding box center [707, 158] width 122 height 28
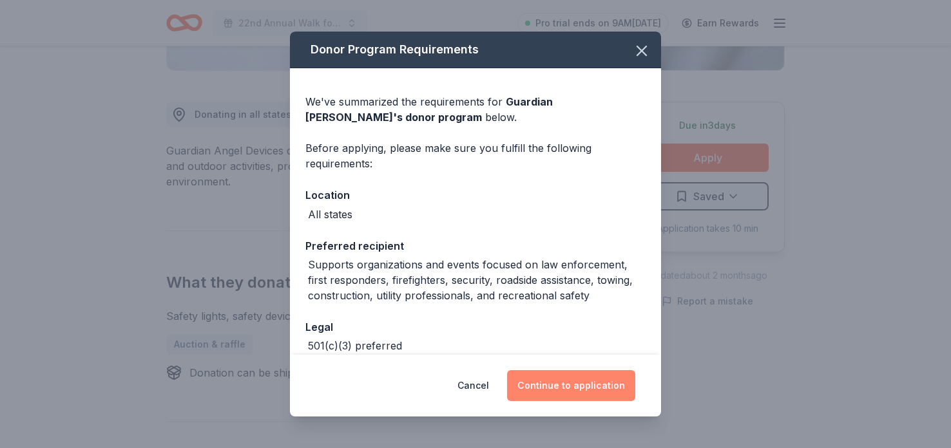
click at [613, 391] on button "Continue to application" at bounding box center [571, 386] width 128 height 31
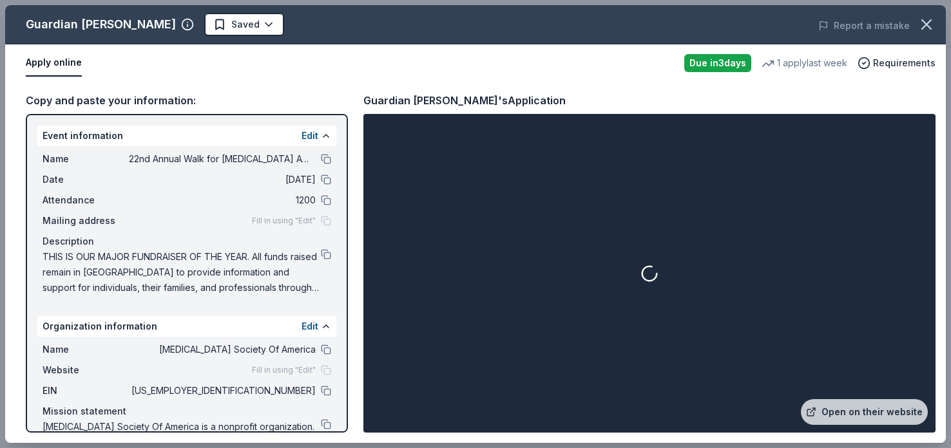
scroll to position [33, 0]
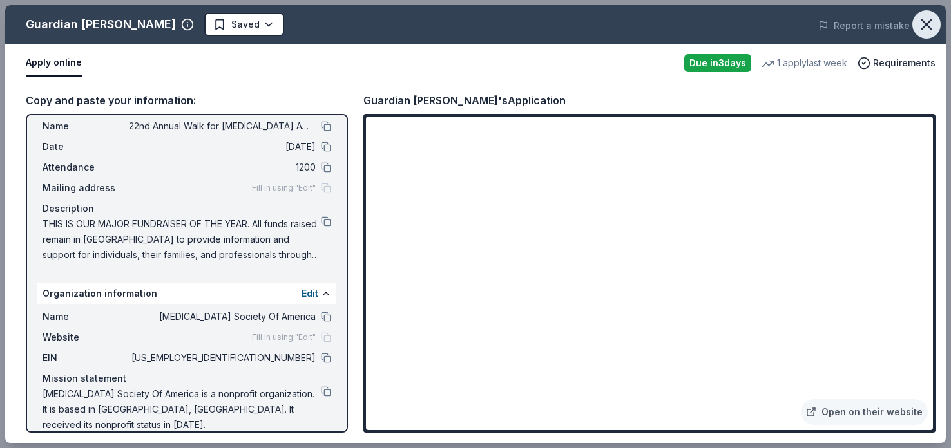
click at [925, 17] on icon "button" at bounding box center [927, 24] width 18 height 18
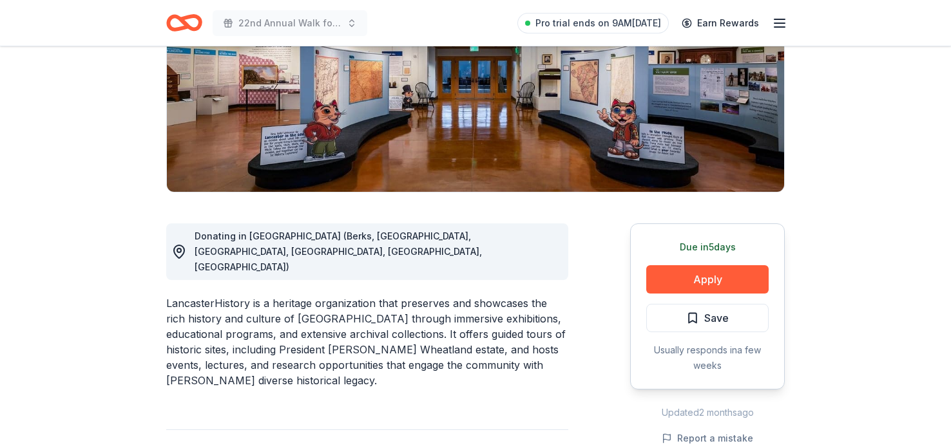
scroll to position [215, 0]
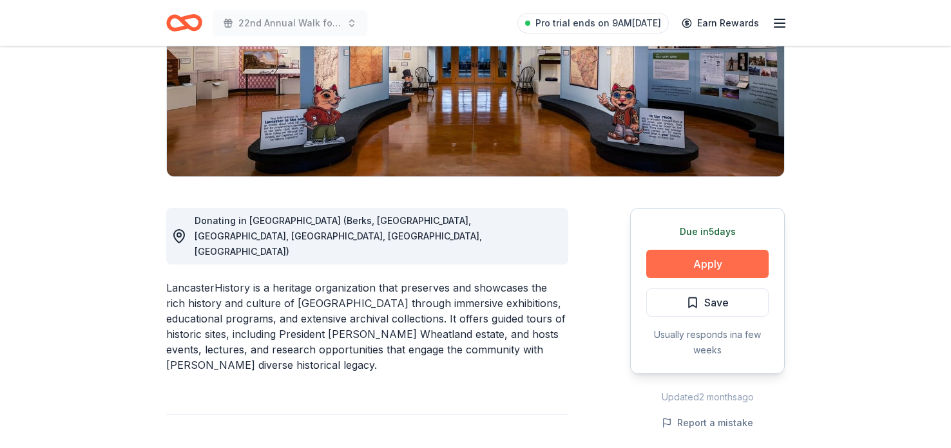
click at [748, 267] on button "Apply" at bounding box center [707, 264] width 122 height 28
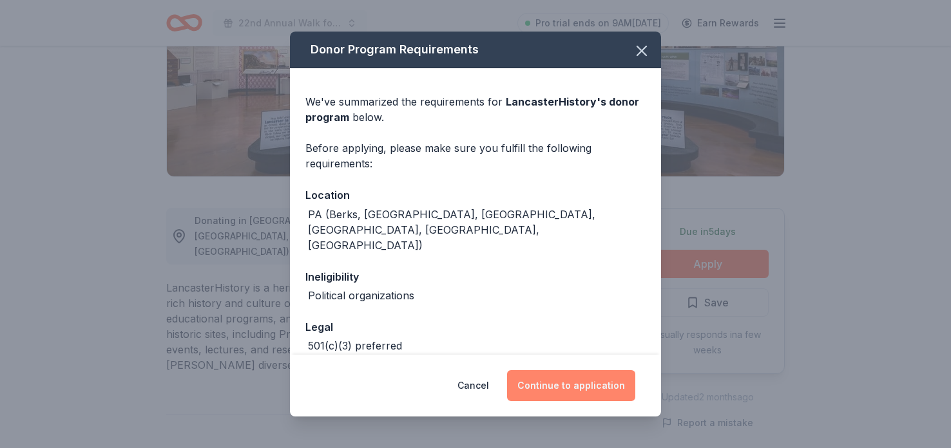
click at [615, 385] on button "Continue to application" at bounding box center [571, 386] width 128 height 31
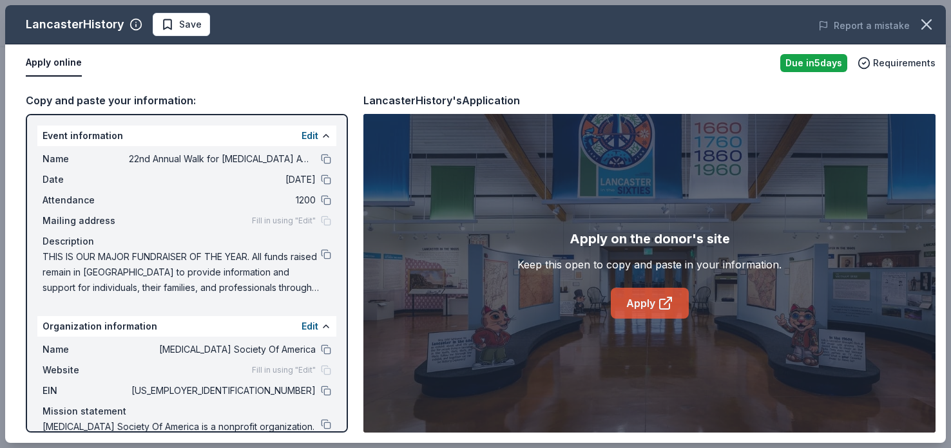
click at [650, 302] on link "Apply" at bounding box center [650, 303] width 78 height 31
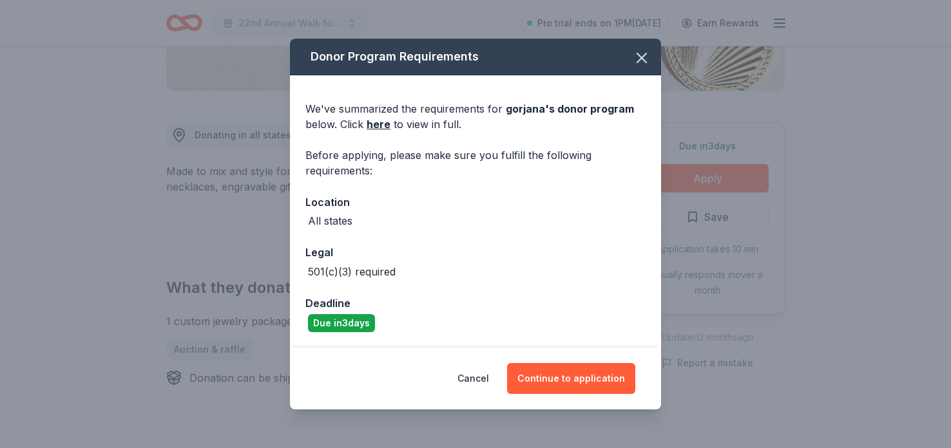
scroll to position [300, 0]
click at [624, 377] on button "Continue to application" at bounding box center [571, 378] width 128 height 31
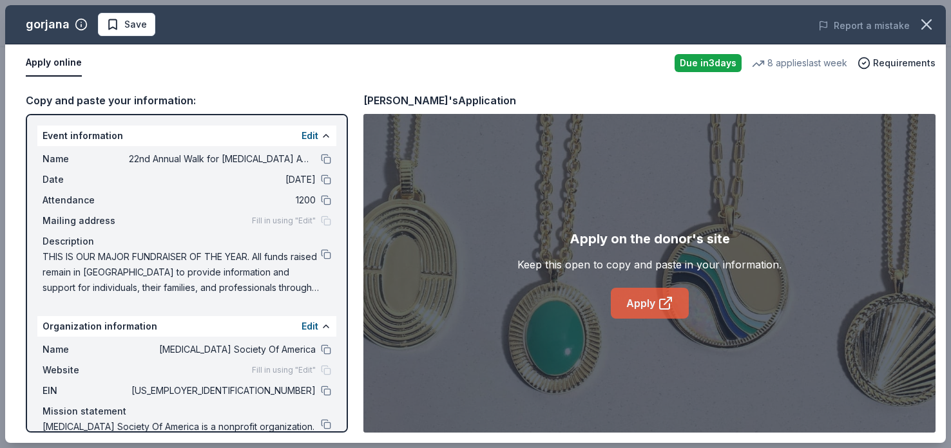
click at [661, 307] on icon at bounding box center [665, 303] width 15 height 15
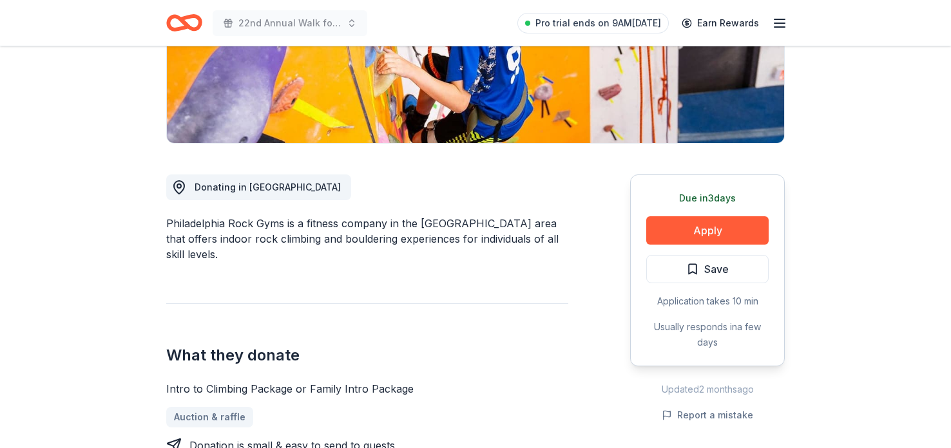
scroll to position [249, 0]
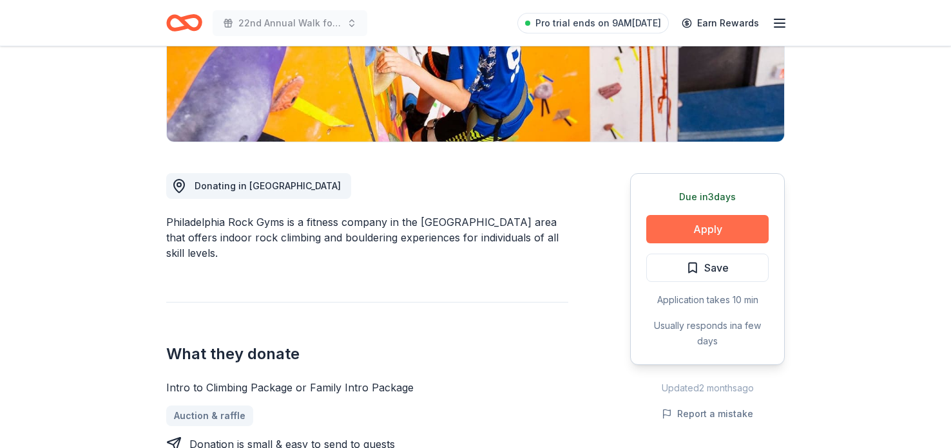
click at [692, 225] on button "Apply" at bounding box center [707, 229] width 122 height 28
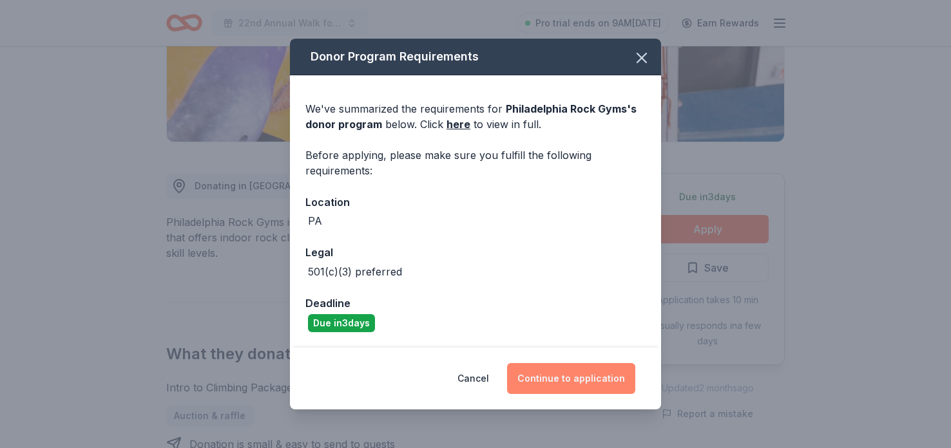
click at [602, 378] on button "Continue to application" at bounding box center [571, 378] width 128 height 31
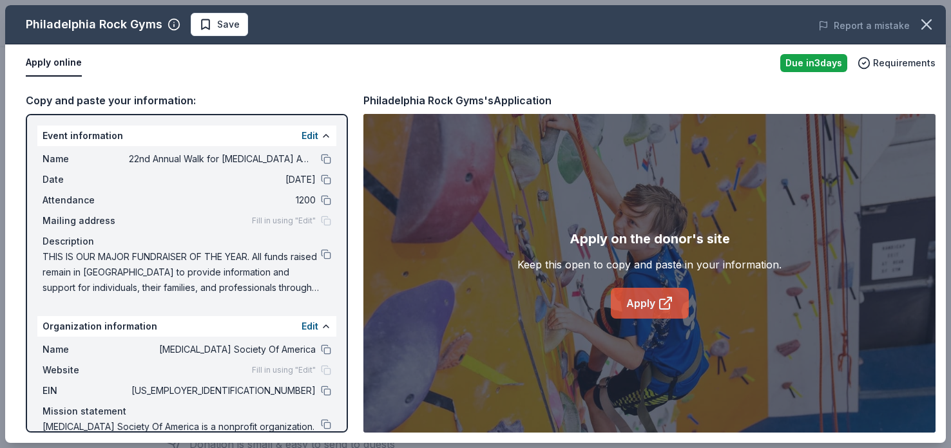
click at [640, 304] on link "Apply" at bounding box center [650, 303] width 78 height 31
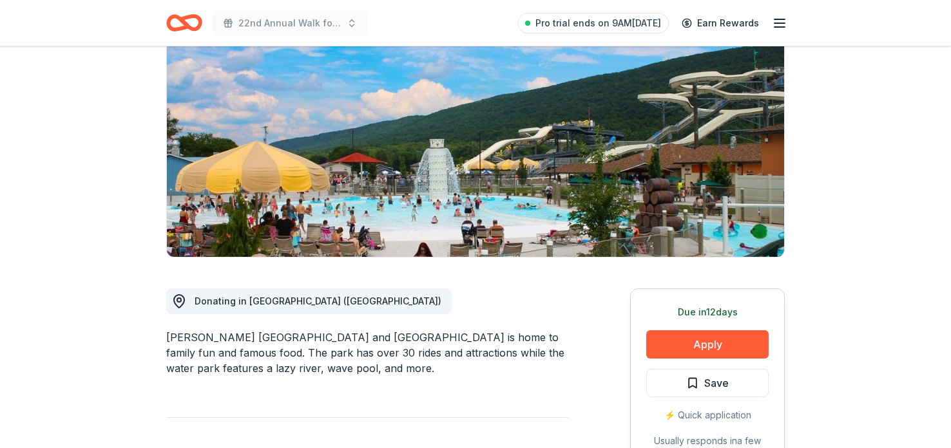
scroll to position [171, 0]
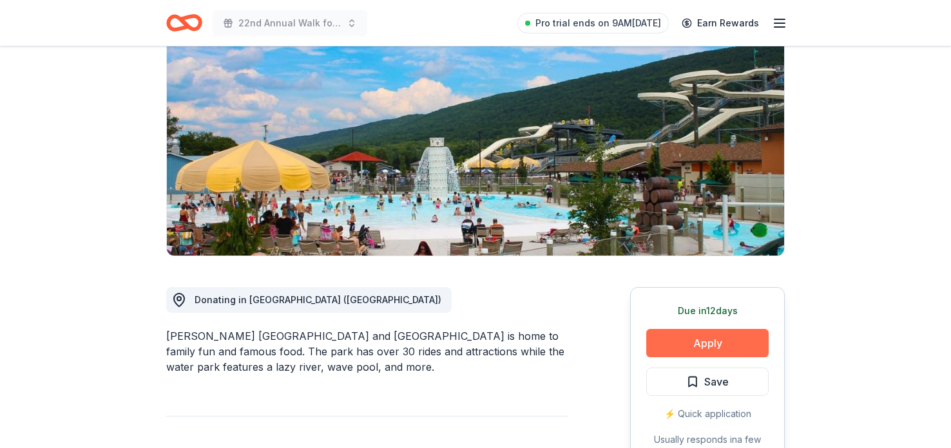
click at [691, 340] on button "Apply" at bounding box center [707, 343] width 122 height 28
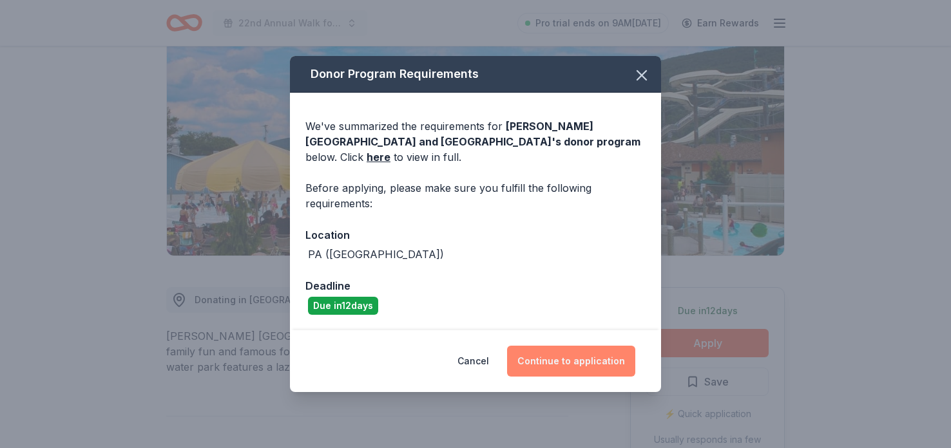
click at [584, 365] on button "Continue to application" at bounding box center [571, 361] width 128 height 31
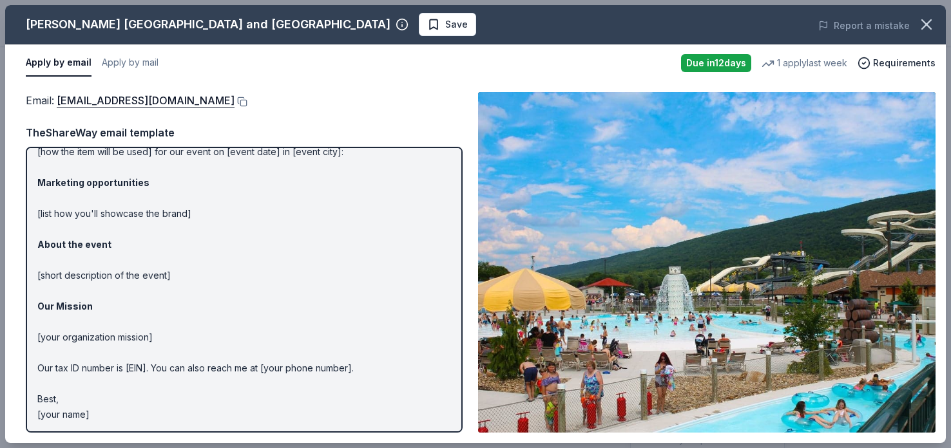
scroll to position [0, 0]
